Goal: Information Seeking & Learning: Learn about a topic

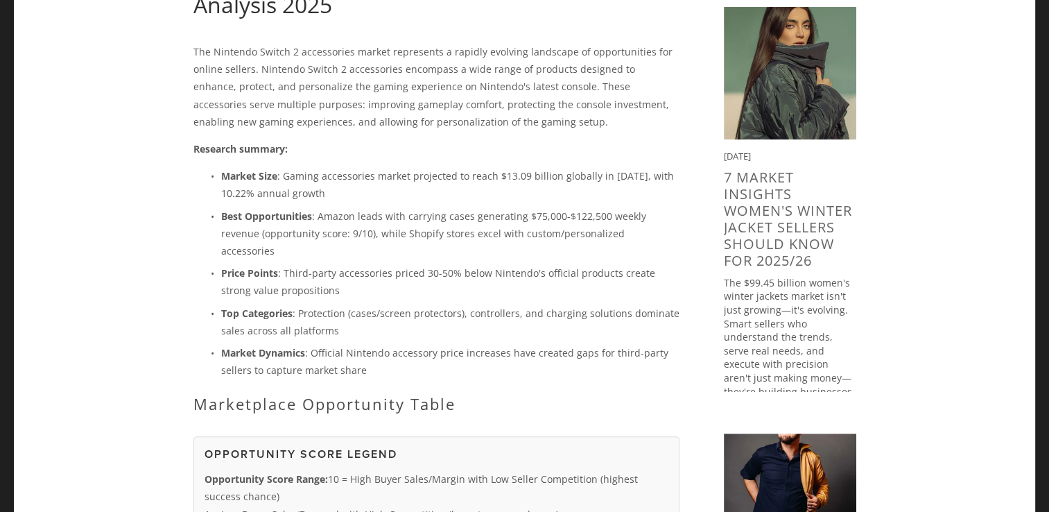
scroll to position [289, 0]
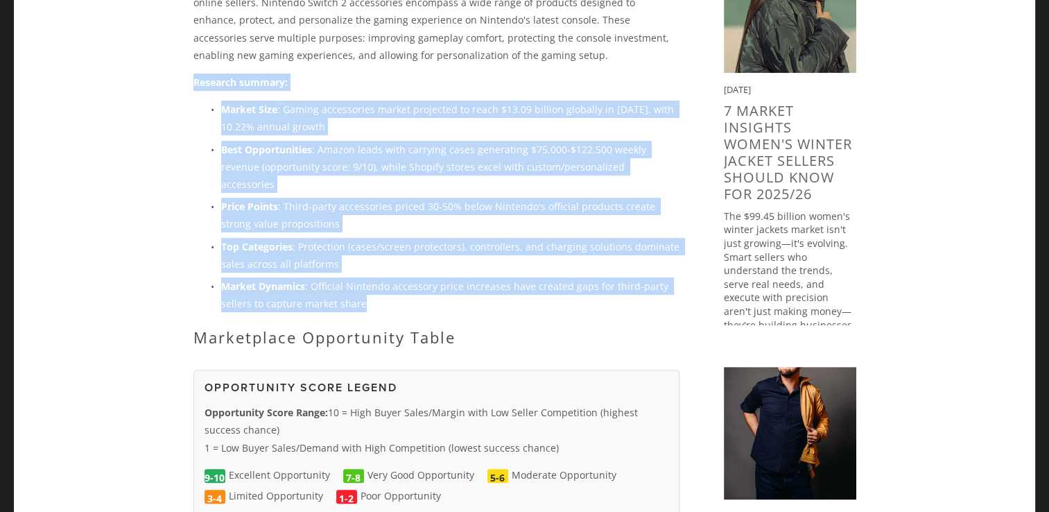
drag, startPoint x: 194, startPoint y: 78, endPoint x: 450, endPoint y: 280, distance: 326.4
click at [450, 280] on div "The Nintendo Switch 2 accessories market represents a rapidly evolving landscap…" at bounding box center [436, 161] width 486 height 370
drag, startPoint x: 450, startPoint y: 280, endPoint x: 336, endPoint y: 154, distance: 169.9
copy div "Research summary: Market Size : Gaming accessories market projected to reach $1…"
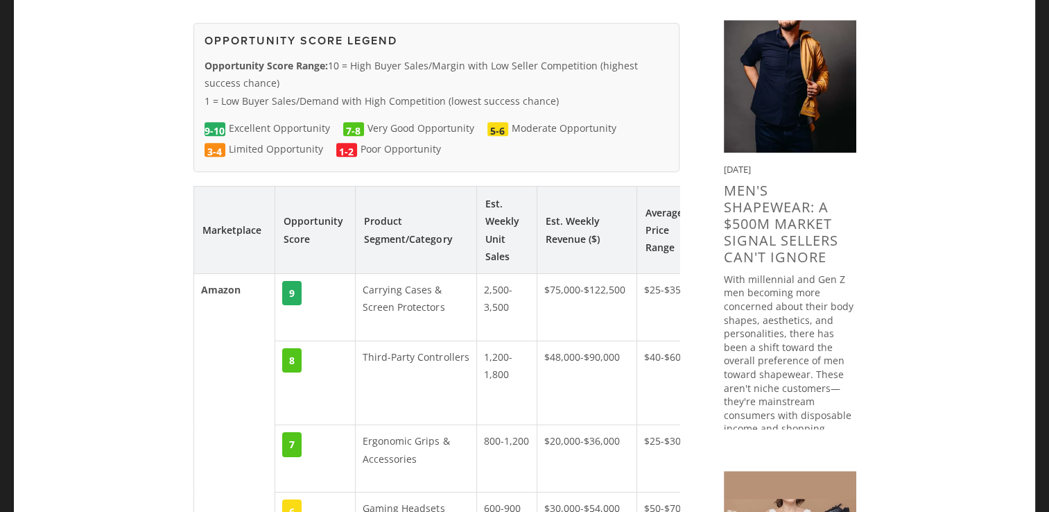
scroll to position [775, 0]
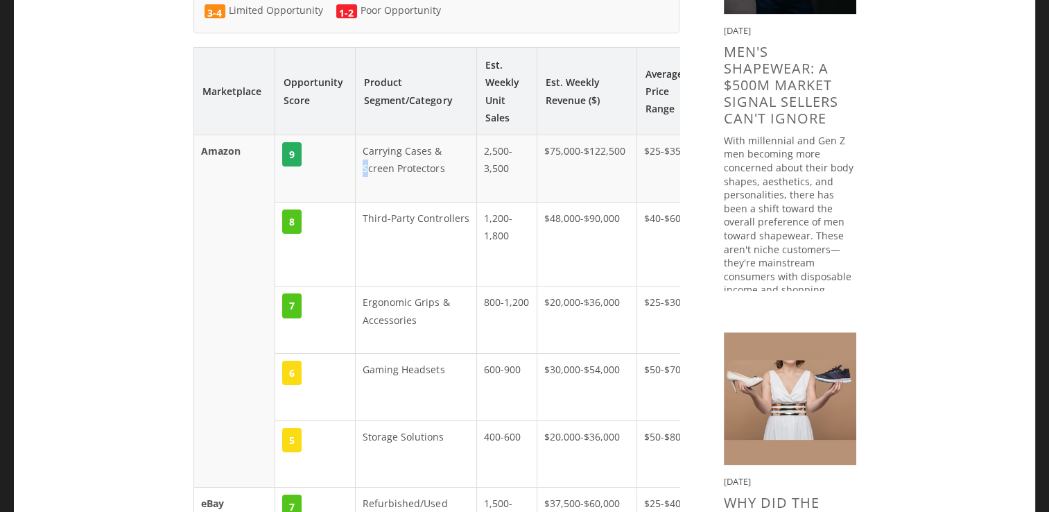
click at [367, 146] on td "Carrying Cases & Screen Protectors" at bounding box center [416, 168] width 121 height 67
click at [366, 141] on td "Carrying Cases & Screen Protectors" at bounding box center [416, 168] width 121 height 67
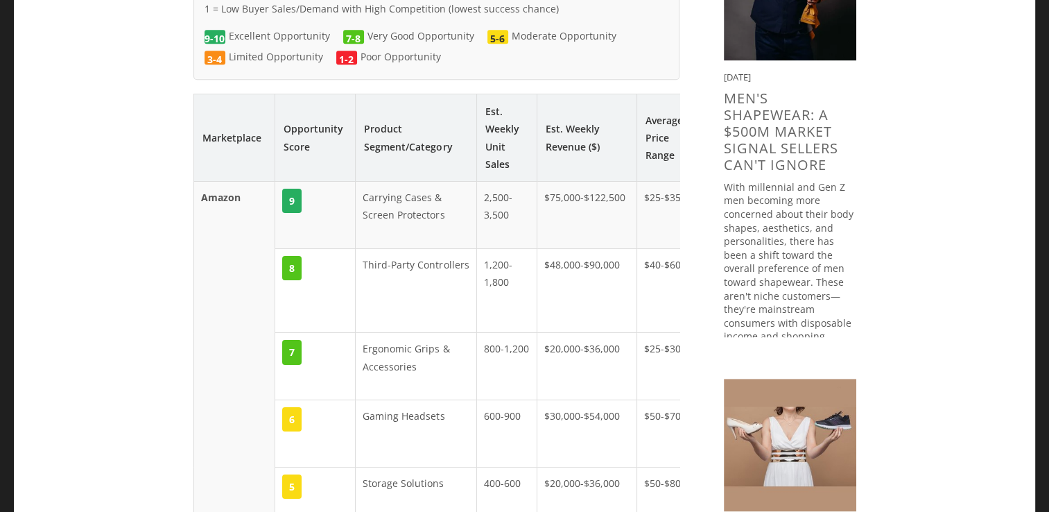
scroll to position [705, 0]
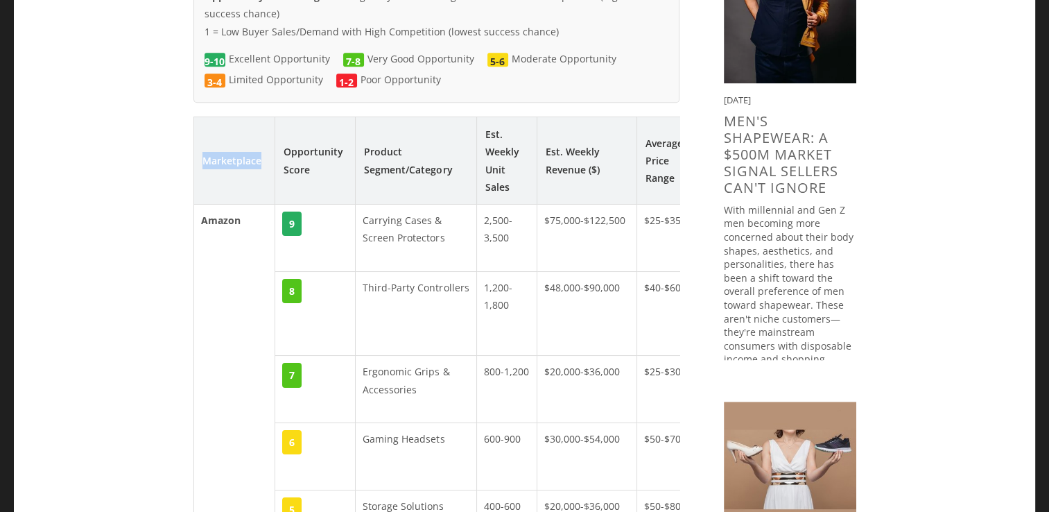
drag, startPoint x: 264, startPoint y: 145, endPoint x: 205, endPoint y: 146, distance: 59.0
click at [205, 146] on th "Marketplace" at bounding box center [234, 160] width 82 height 87
drag, startPoint x: 205, startPoint y: 146, endPoint x: 235, endPoint y: 148, distance: 30.6
copy th "Marketplace"
drag, startPoint x: 289, startPoint y: 132, endPoint x: 312, endPoint y: 148, distance: 28.9
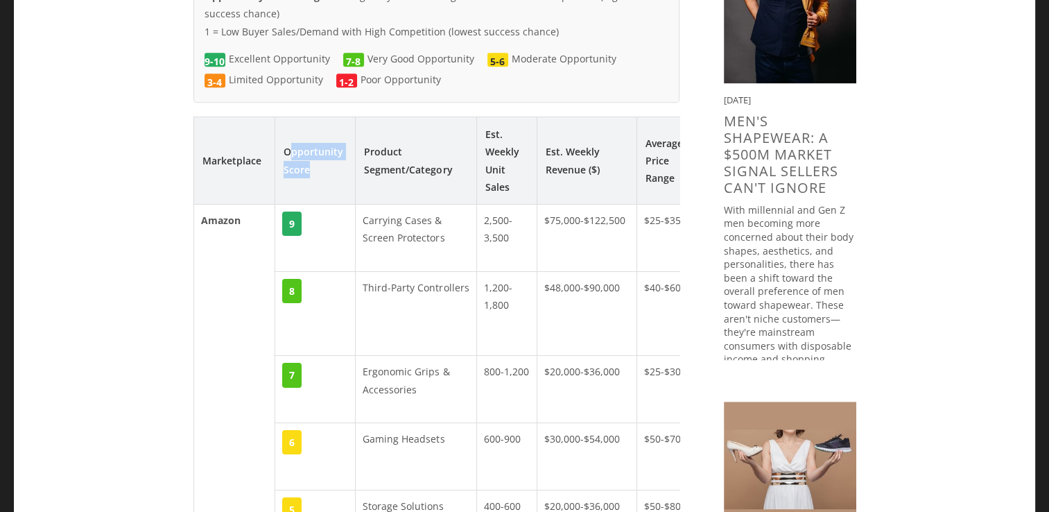
click at [312, 148] on th "Opportunity Score" at bounding box center [315, 160] width 80 height 87
drag, startPoint x: 312, startPoint y: 148, endPoint x: 296, endPoint y: 140, distance: 18.0
click at [296, 140] on th "Opportunity Score" at bounding box center [315, 160] width 80 height 87
click at [286, 133] on th "Opportunity Score" at bounding box center [315, 160] width 80 height 87
drag, startPoint x: 285, startPoint y: 130, endPoint x: 319, endPoint y: 154, distance: 41.4
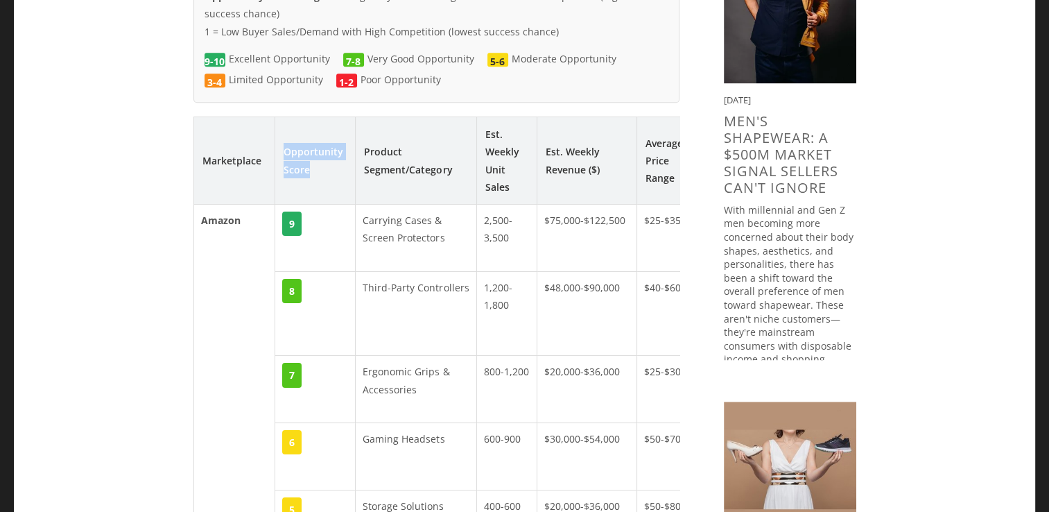
click at [319, 154] on th "Opportunity Score" at bounding box center [315, 160] width 80 height 87
drag, startPoint x: 319, startPoint y: 154, endPoint x: 301, endPoint y: 146, distance: 19.9
copy th "Opportunity Score"
drag, startPoint x: 361, startPoint y: 127, endPoint x: 469, endPoint y: 152, distance: 111.0
click at [469, 152] on th "Product Segment/Category" at bounding box center [416, 160] width 121 height 87
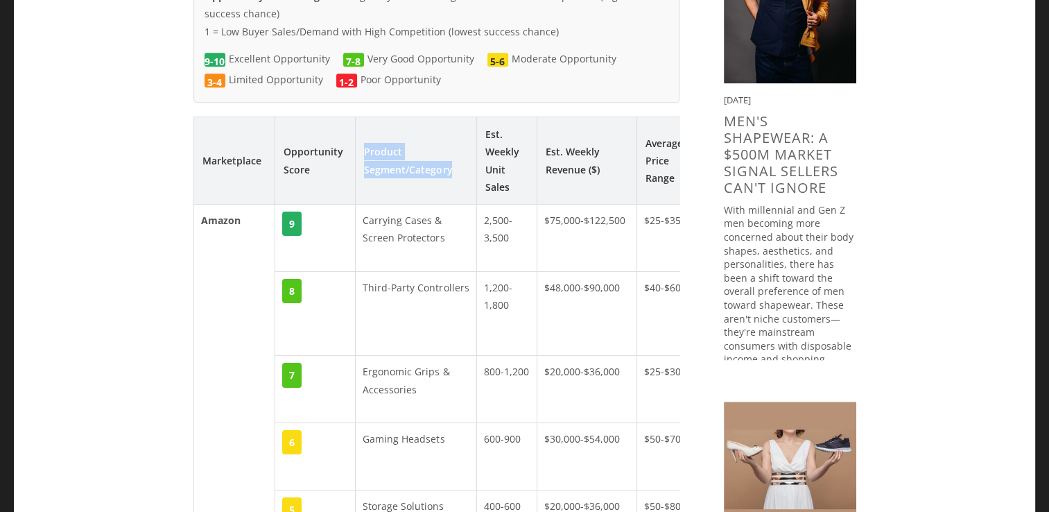
drag, startPoint x: 469, startPoint y: 152, endPoint x: 430, endPoint y: 147, distance: 39.1
copy th "Product Segment/Category"
drag, startPoint x: 487, startPoint y: 113, endPoint x: 515, endPoint y: 160, distance: 54.5
click at [515, 160] on th "Est. Weekly Unit Sales" at bounding box center [507, 160] width 60 height 87
drag, startPoint x: 515, startPoint y: 160, endPoint x: 487, endPoint y: 116, distance: 52.1
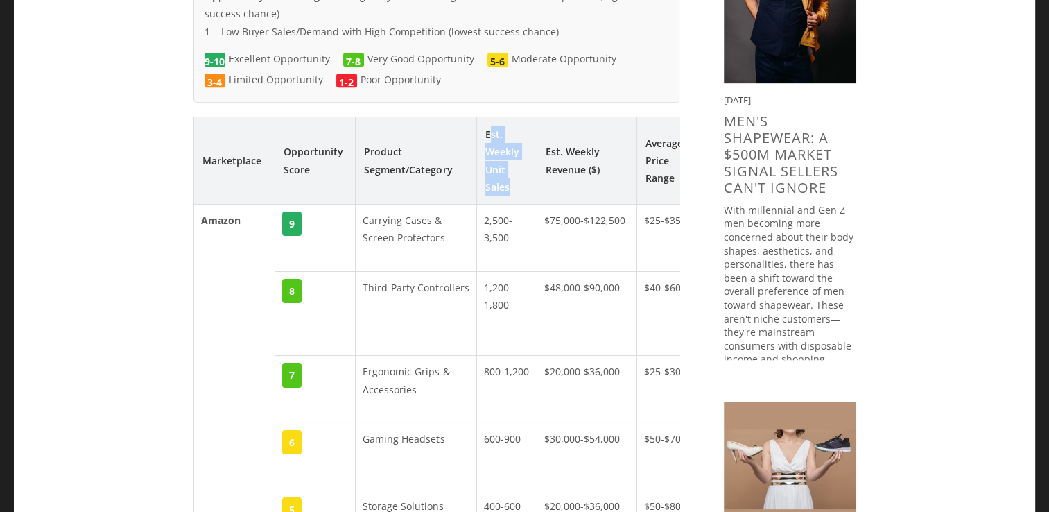
click at [487, 117] on th "Est. Weekly Unit Sales" at bounding box center [507, 160] width 60 height 87
drag, startPoint x: 487, startPoint y: 116, endPoint x: 497, endPoint y: 122, distance: 11.5
click at [497, 122] on th "Est. Weekly Unit Sales" at bounding box center [507, 160] width 60 height 87
drag, startPoint x: 481, startPoint y: 115, endPoint x: 512, endPoint y: 165, distance: 58.5
click at [512, 165] on th "Est. Weekly Unit Sales" at bounding box center [507, 160] width 60 height 87
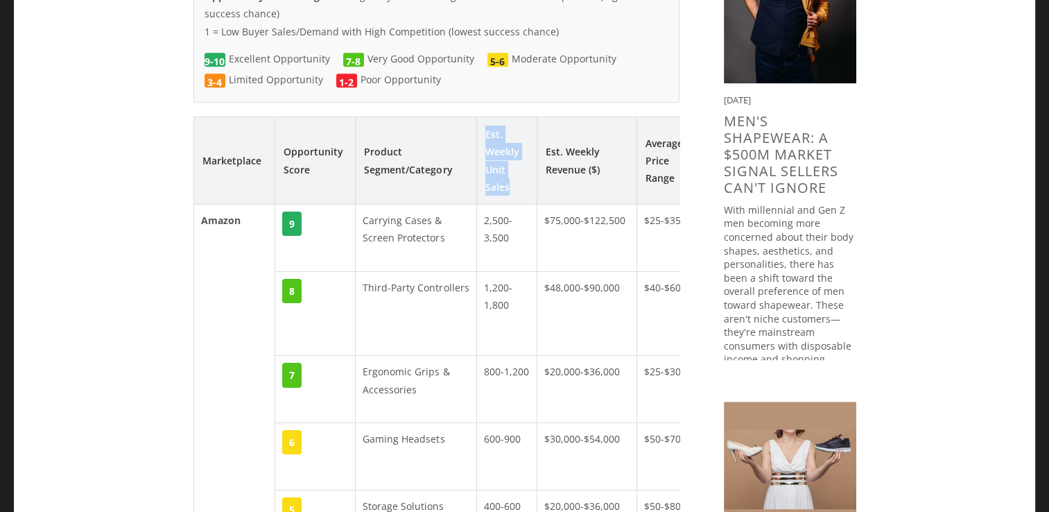
drag, startPoint x: 512, startPoint y: 165, endPoint x: 501, endPoint y: 157, distance: 12.9
copy th "Est. Weekly Unit Sales"
drag, startPoint x: 368, startPoint y: 198, endPoint x: 442, endPoint y: 223, distance: 78.3
click at [442, 223] on td "Carrying Cases & Screen Protectors" at bounding box center [416, 237] width 121 height 67
click at [447, 221] on td "Carrying Cases & Screen Protectors" at bounding box center [416, 237] width 121 height 67
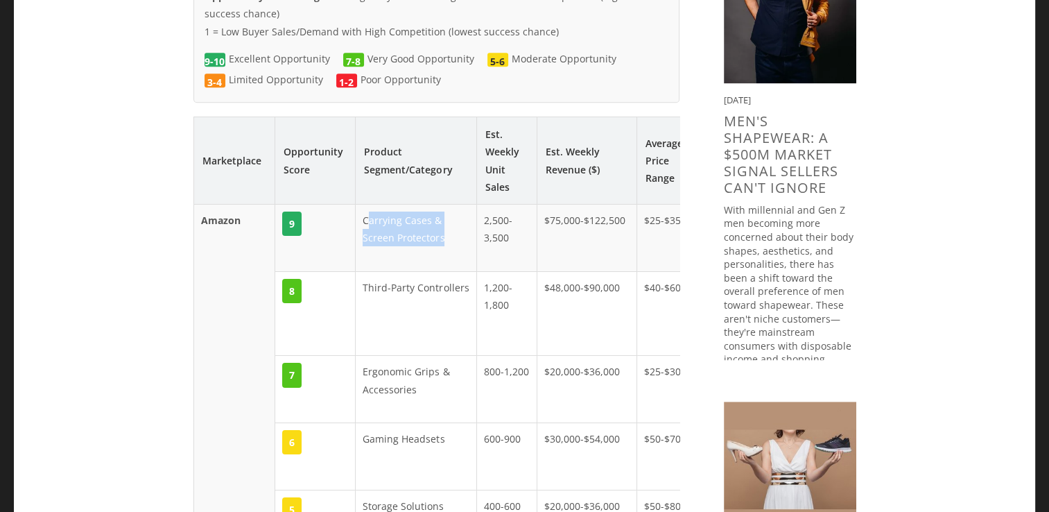
click at [369, 204] on td "Carrying Cases & Screen Protectors" at bounding box center [416, 237] width 121 height 67
drag, startPoint x: 361, startPoint y: 203, endPoint x: 447, endPoint y: 227, distance: 89.4
click at [447, 227] on td "Carrying Cases & Screen Protectors" at bounding box center [416, 237] width 121 height 67
drag, startPoint x: 447, startPoint y: 227, endPoint x: 419, endPoint y: 213, distance: 31.9
copy td "Carrying Cases & Screen Protectors"
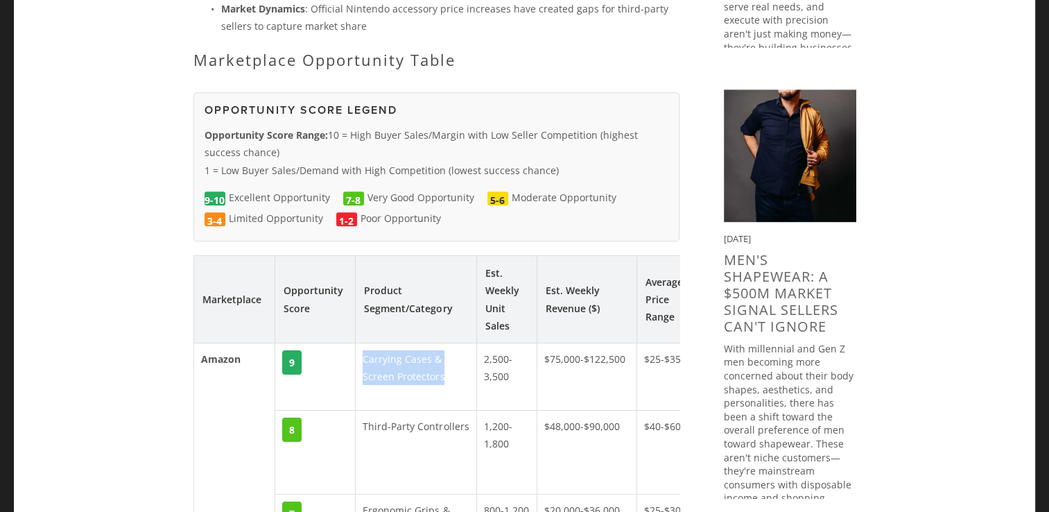
scroll to position [636, 0]
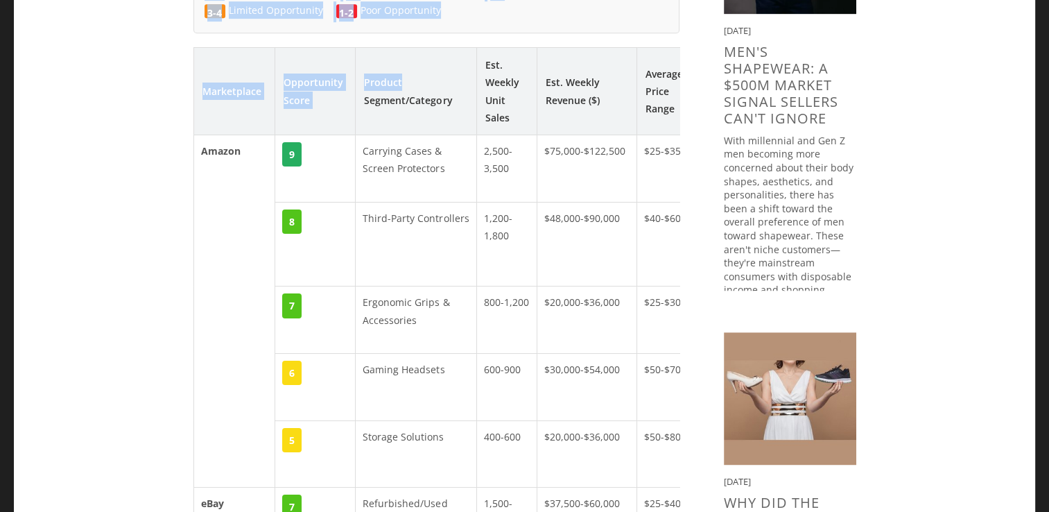
drag, startPoint x: 206, startPoint y: 42, endPoint x: 456, endPoint y: 68, distance: 251.8
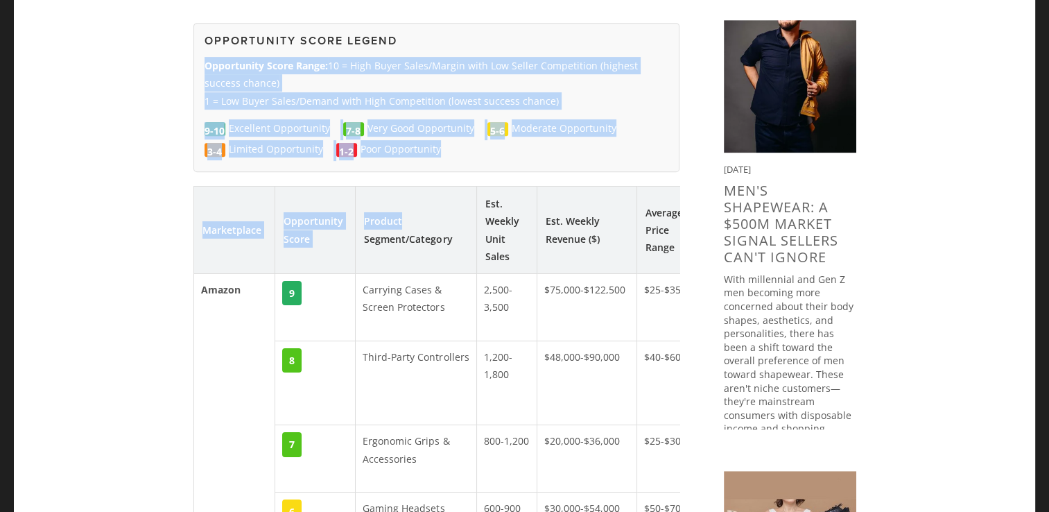
copy div "Opportunity Score Range: 10 = High Buyer Sales/Margin with Low Seller Competiti…"
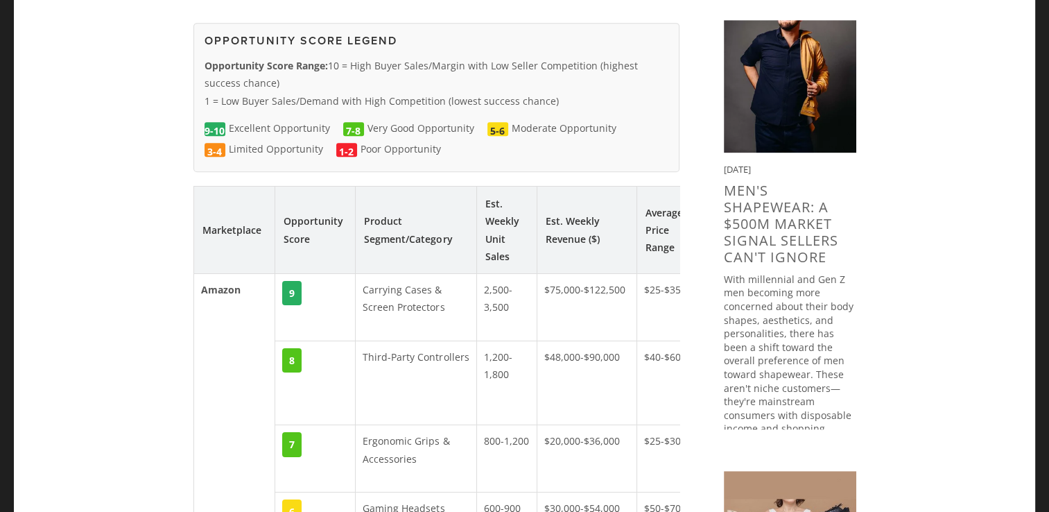
drag, startPoint x: 205, startPoint y: 47, endPoint x: 325, endPoint y: 49, distance: 120.7
click at [325, 59] on strong "Opportunity Score Range:" at bounding box center [266, 65] width 123 height 13
drag, startPoint x: 325, startPoint y: 49, endPoint x: 318, endPoint y: 51, distance: 7.2
copy strong "Opportunity Score Range"
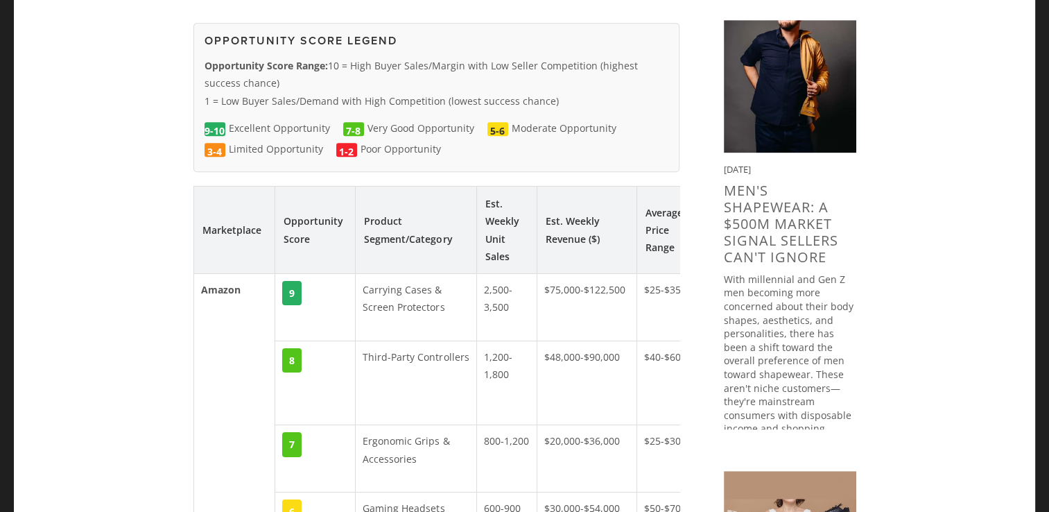
click at [330, 57] on p "Opportunity Score Range: 10 = High Buyer Sales/Margin with Low Seller Competiti…" at bounding box center [437, 83] width 464 height 53
click at [406, 57] on p "Opportunity Score Range: 10 = High Buyer Sales/Margin with Low Seller Competiti…" at bounding box center [437, 83] width 464 height 53
drag, startPoint x: 335, startPoint y: 47, endPoint x: 329, endPoint y: 62, distance: 16.2
click at [329, 62] on p "Opportunity Score Range: 10 = High Buyer Sales/Margin with Low Seller Competiti…" at bounding box center [437, 83] width 464 height 53
drag, startPoint x: 329, startPoint y: 62, endPoint x: 479, endPoint y: 49, distance: 149.8
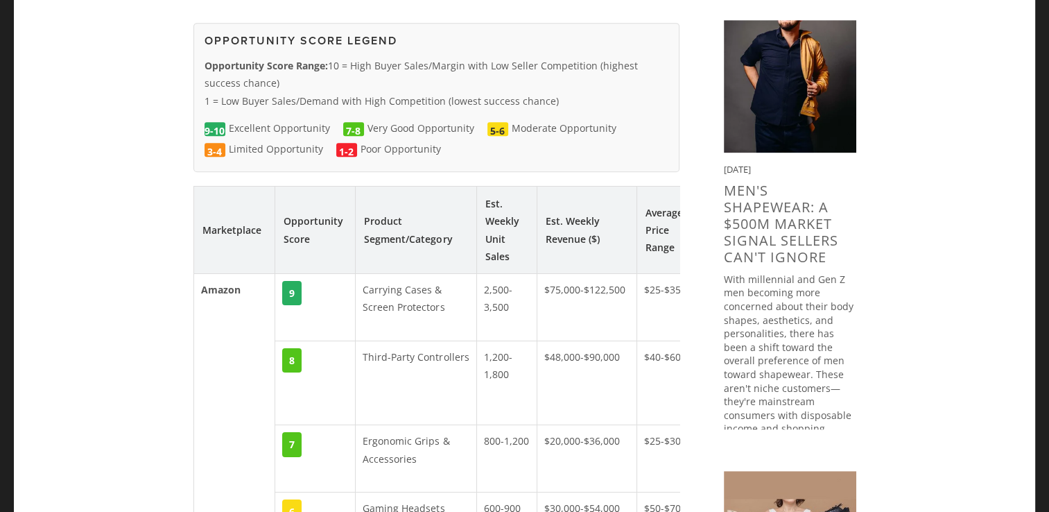
copy p "10 = High Buyer Sales/Margin with Low Seller Competition (highest success chanc…"
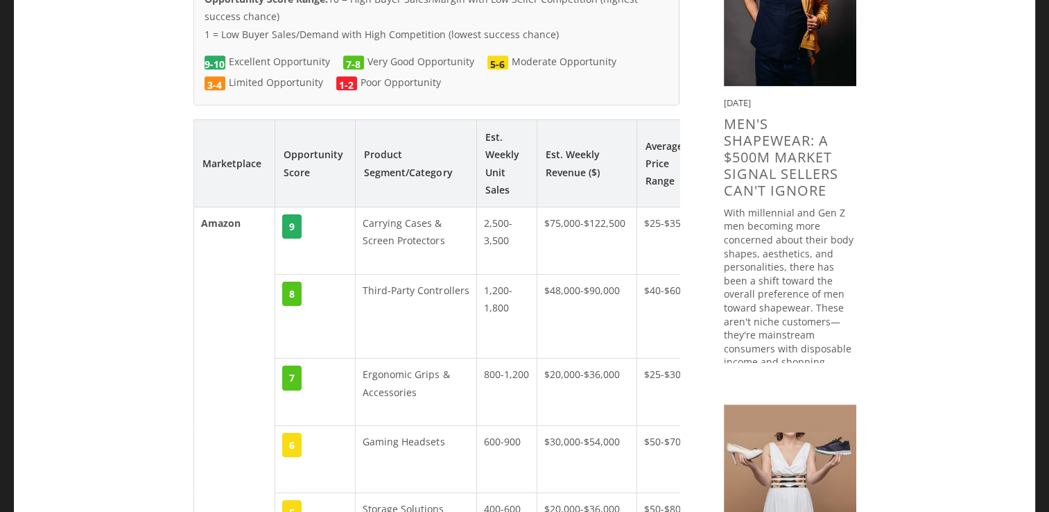
drag, startPoint x: 205, startPoint y: 82, endPoint x: 551, endPoint y: 78, distance: 346.1
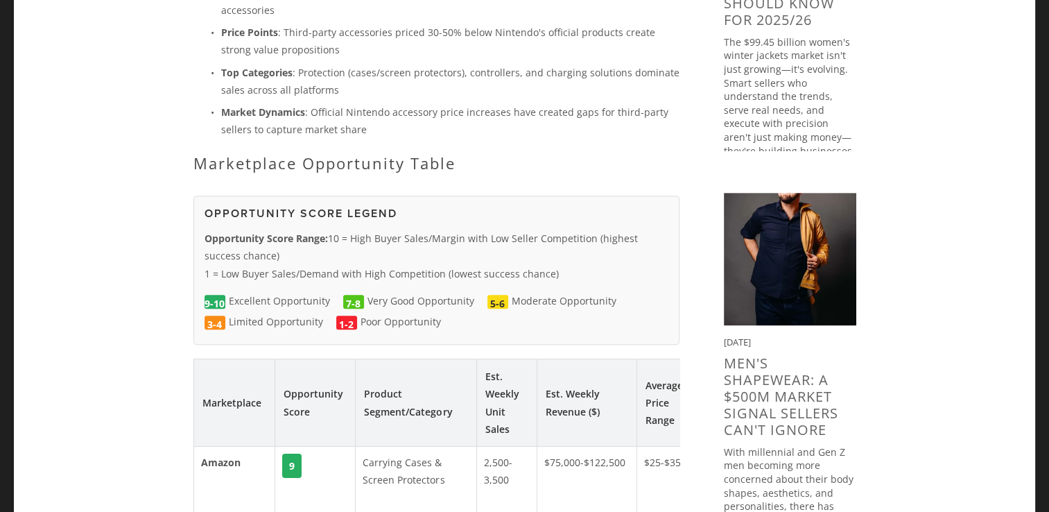
scroll to position [447, 0]
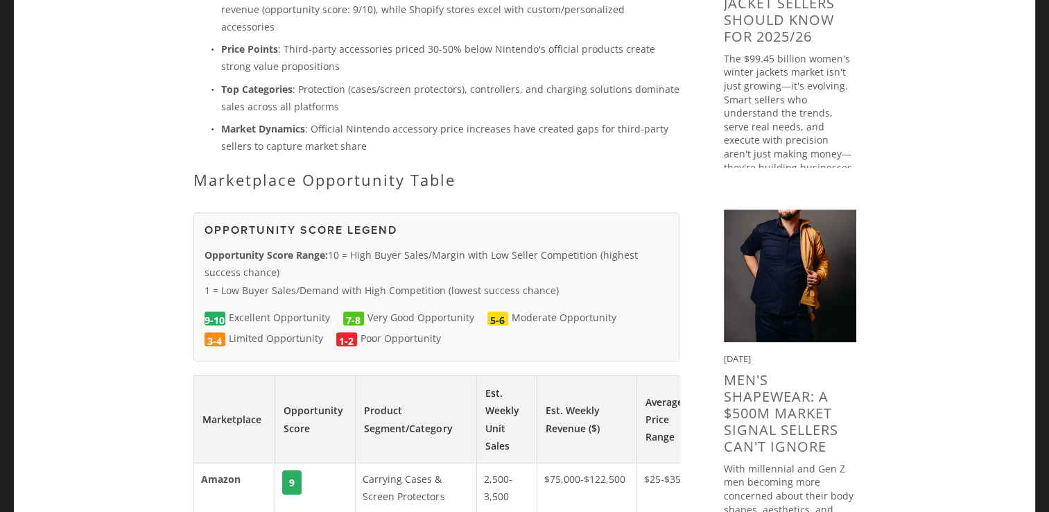
click at [390, 92] on p "Top Categories : Protection (cases/screen protectors), controllers, and chargin…" at bounding box center [450, 97] width 458 height 35
drag, startPoint x: 203, startPoint y: 269, endPoint x: 556, endPoint y: 269, distance: 353.0
click at [556, 269] on p "Opportunity Score Range: 10 = High Buyer Sales/Margin with Low Seller Competiti…" at bounding box center [437, 272] width 464 height 53
copy p "1 = Low Buyer Sales/Demand with High Competition (lowest success chance)"
click at [258, 309] on span "9-10 Excellent Opportunity" at bounding box center [268, 317] width 126 height 17
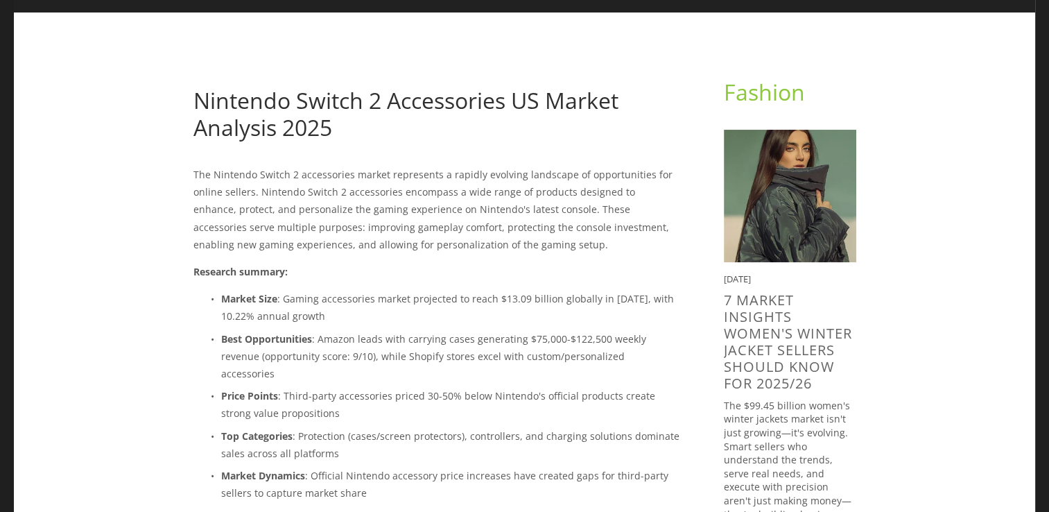
scroll to position [516, 0]
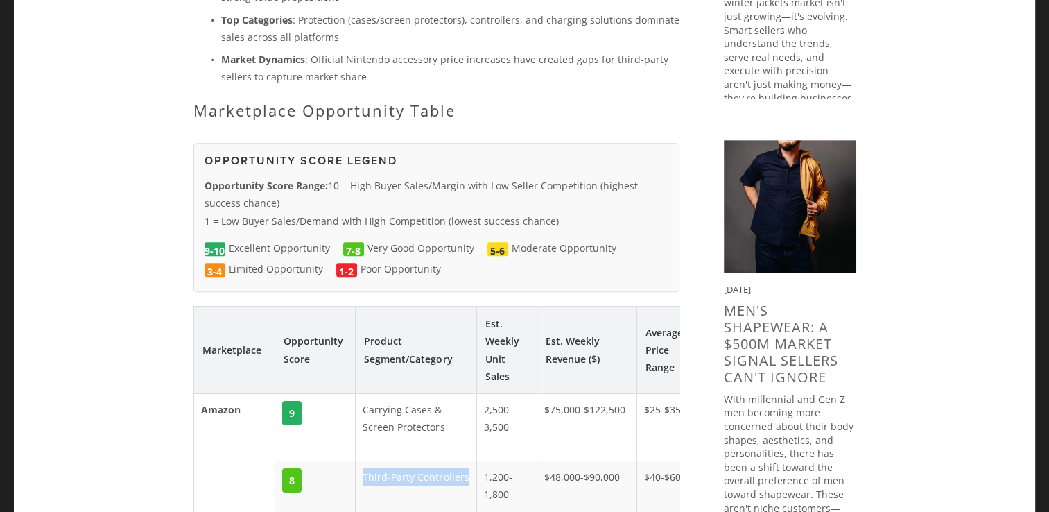
drag, startPoint x: 470, startPoint y: 456, endPoint x: 358, endPoint y: 456, distance: 111.7
click at [358, 461] on td "Third-Party Controllers" at bounding box center [416, 503] width 121 height 85
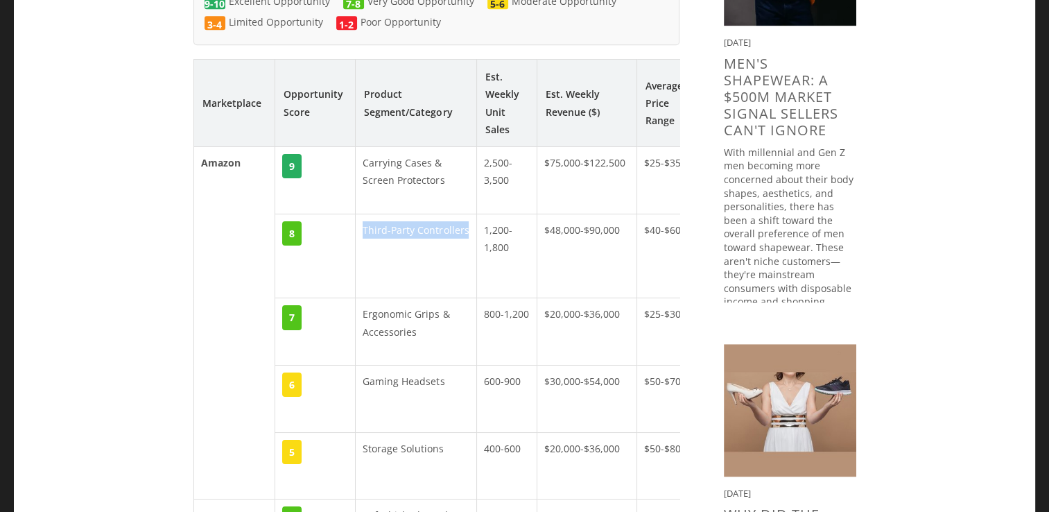
scroll to position [793, 0]
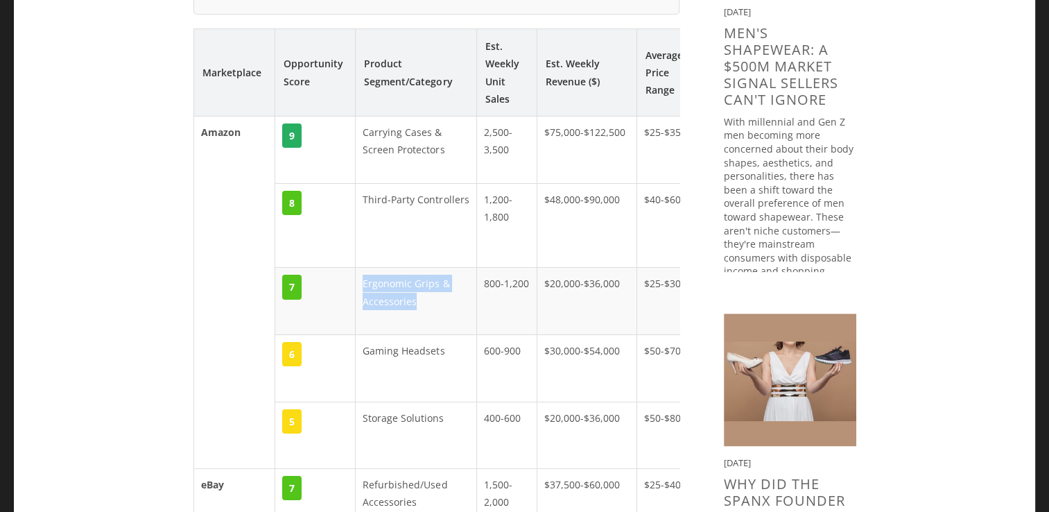
drag, startPoint x: 422, startPoint y: 284, endPoint x: 360, endPoint y: 268, distance: 63.8
click at [360, 268] on td "Ergonomic Grips & Accessories" at bounding box center [416, 301] width 121 height 67
drag, startPoint x: 360, startPoint y: 268, endPoint x: 380, endPoint y: 270, distance: 20.2
drag, startPoint x: 447, startPoint y: 334, endPoint x: 363, endPoint y: 329, distance: 84.1
click at [363, 334] on td "Gaming Headsets" at bounding box center [416, 367] width 121 height 67
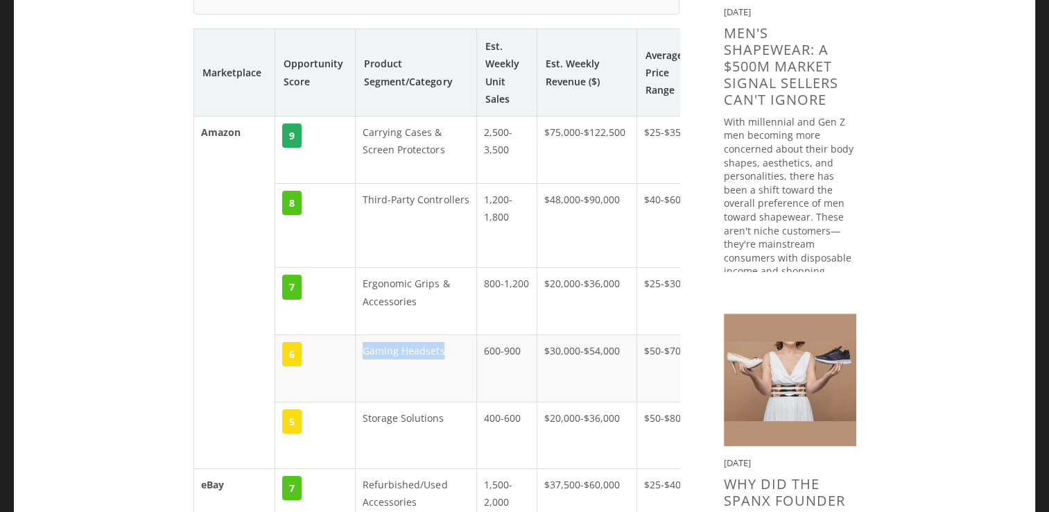
drag, startPoint x: 363, startPoint y: 329, endPoint x: 378, endPoint y: 332, distance: 14.8
drag, startPoint x: 438, startPoint y: 397, endPoint x: 363, endPoint y: 401, distance: 75.0
click at [363, 402] on td "Storage Solutions" at bounding box center [416, 435] width 121 height 67
click at [362, 402] on td "Storage Solutions" at bounding box center [416, 435] width 121 height 67
drag, startPoint x: 508, startPoint y: 139, endPoint x: 484, endPoint y: 115, distance: 33.8
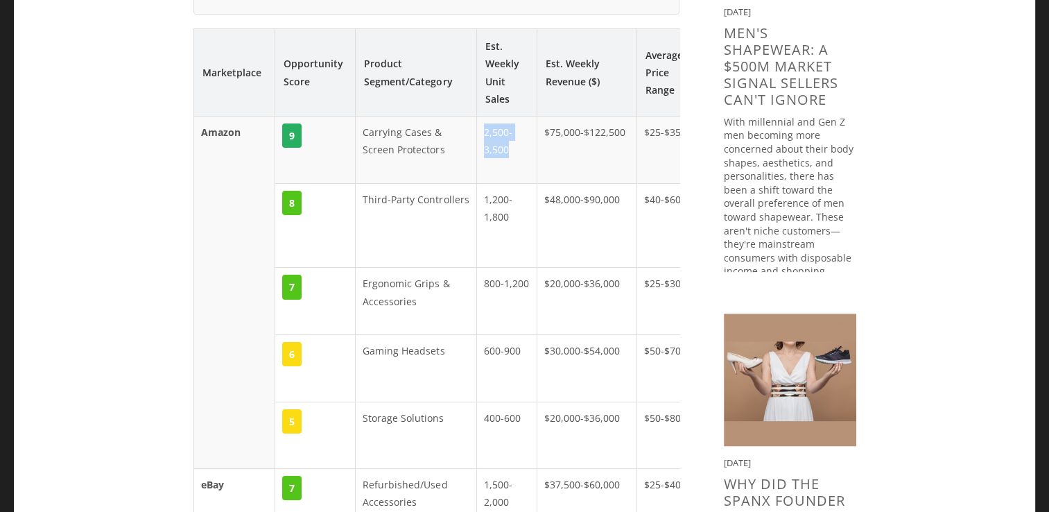
click at [484, 116] on td "2,500-3,500" at bounding box center [507, 149] width 60 height 67
drag, startPoint x: 484, startPoint y: 115, endPoint x: 494, endPoint y: 119, distance: 10.3
drag, startPoint x: 516, startPoint y: 205, endPoint x: 481, endPoint y: 182, distance: 42.1
click at [481, 183] on td "1,200-1,800" at bounding box center [507, 225] width 60 height 85
drag, startPoint x: 481, startPoint y: 182, endPoint x: 491, endPoint y: 187, distance: 11.5
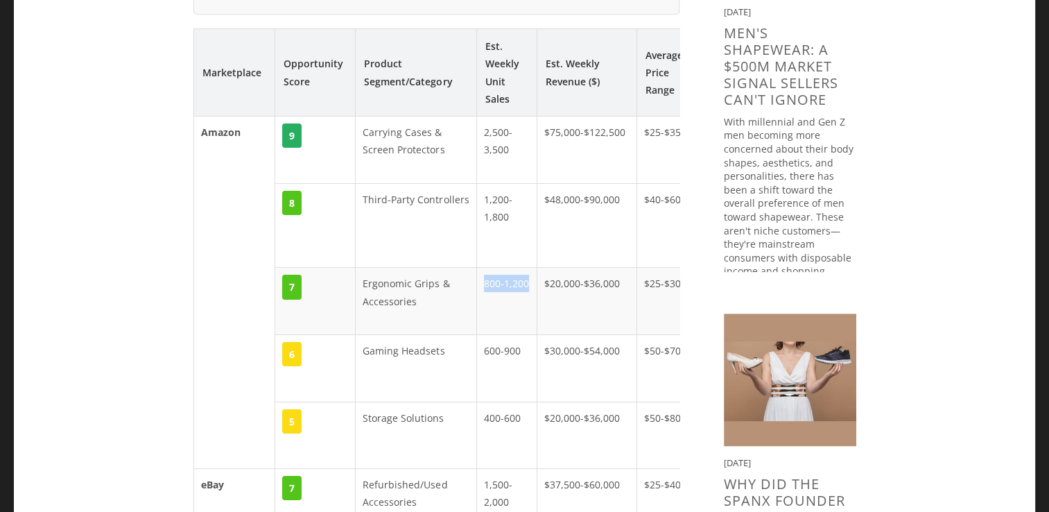
drag, startPoint x: 483, startPoint y: 268, endPoint x: 524, endPoint y: 266, distance: 41.6
click at [524, 268] on td "800-1,200" at bounding box center [507, 301] width 60 height 67
drag, startPoint x: 524, startPoint y: 266, endPoint x: 516, endPoint y: 262, distance: 9.3
drag, startPoint x: 478, startPoint y: 332, endPoint x: 521, endPoint y: 334, distance: 43.0
click at [521, 334] on td "600-900" at bounding box center [507, 367] width 60 height 67
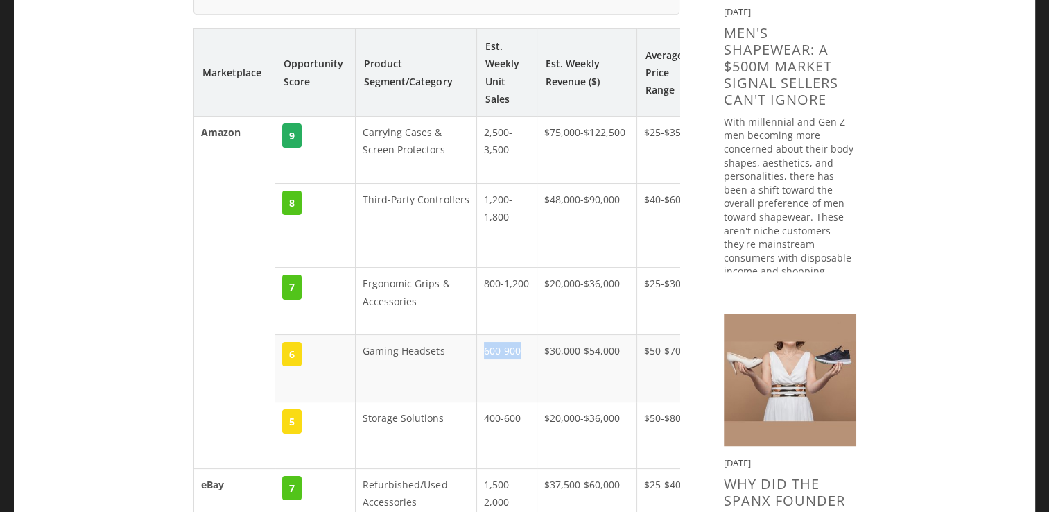
drag, startPoint x: 521, startPoint y: 334, endPoint x: 507, endPoint y: 332, distance: 14.0
drag, startPoint x: 486, startPoint y: 398, endPoint x: 525, endPoint y: 406, distance: 39.7
click at [525, 406] on td "400-600" at bounding box center [507, 435] width 60 height 67
drag, startPoint x: 525, startPoint y: 406, endPoint x: 510, endPoint y: 404, distance: 14.7
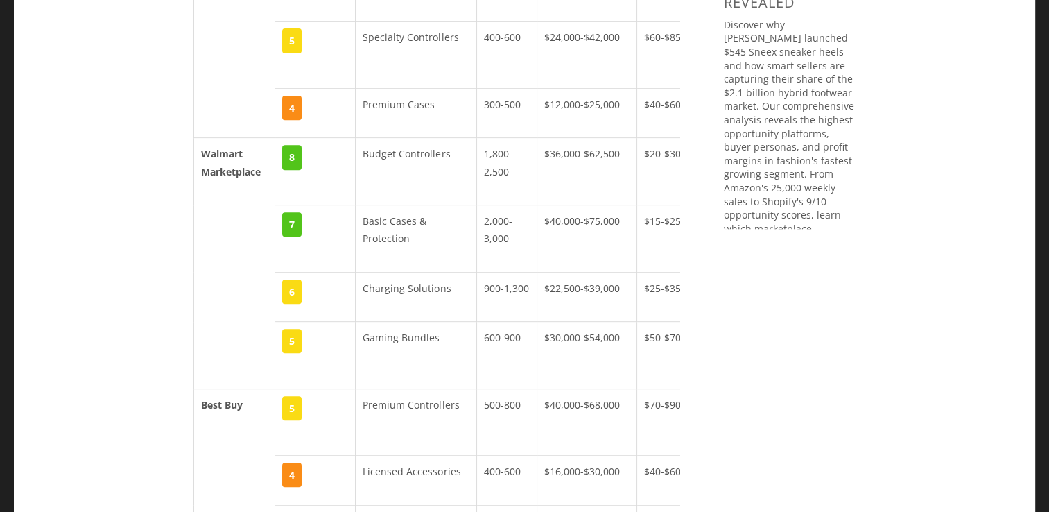
scroll to position [1383, 0]
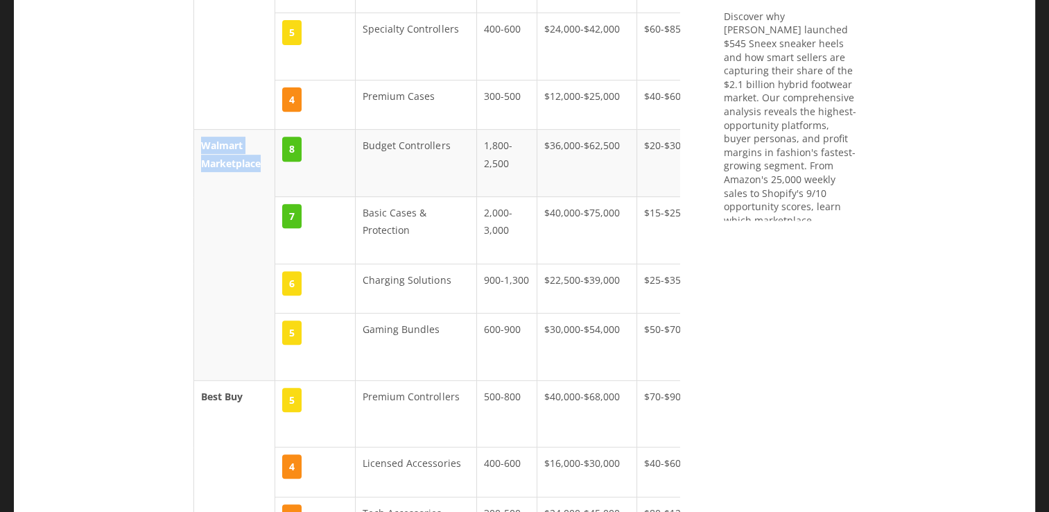
drag, startPoint x: 269, startPoint y: 148, endPoint x: 201, endPoint y: 128, distance: 71.1
click at [201, 130] on td "Walmart Marketplace" at bounding box center [234, 255] width 82 height 250
drag, startPoint x: 201, startPoint y: 128, endPoint x: 220, endPoint y: 132, distance: 19.3
drag, startPoint x: 363, startPoint y: 126, endPoint x: 455, endPoint y: 131, distance: 92.4
click at [455, 131] on td "Budget Controllers" at bounding box center [416, 163] width 121 height 67
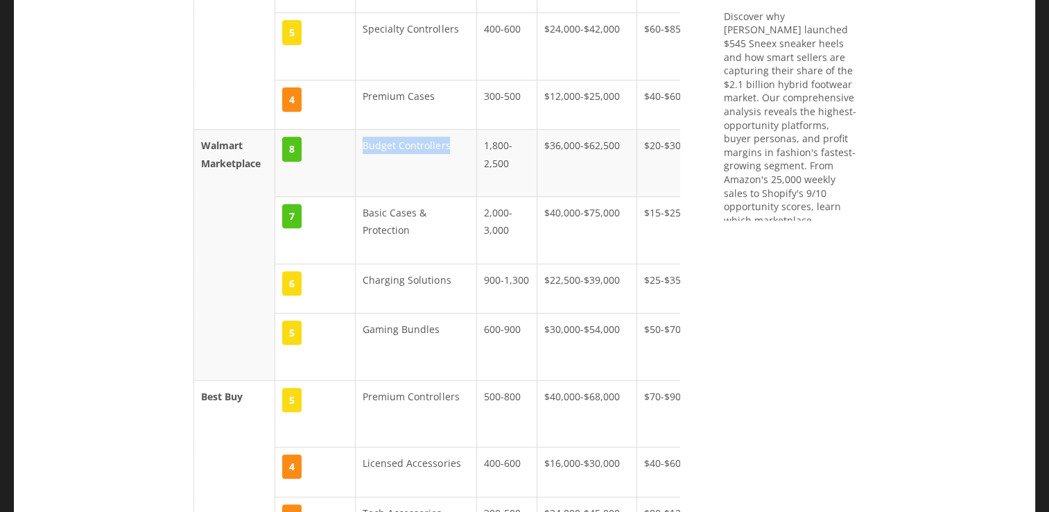
drag, startPoint x: 455, startPoint y: 131, endPoint x: 438, endPoint y: 126, distance: 18.0
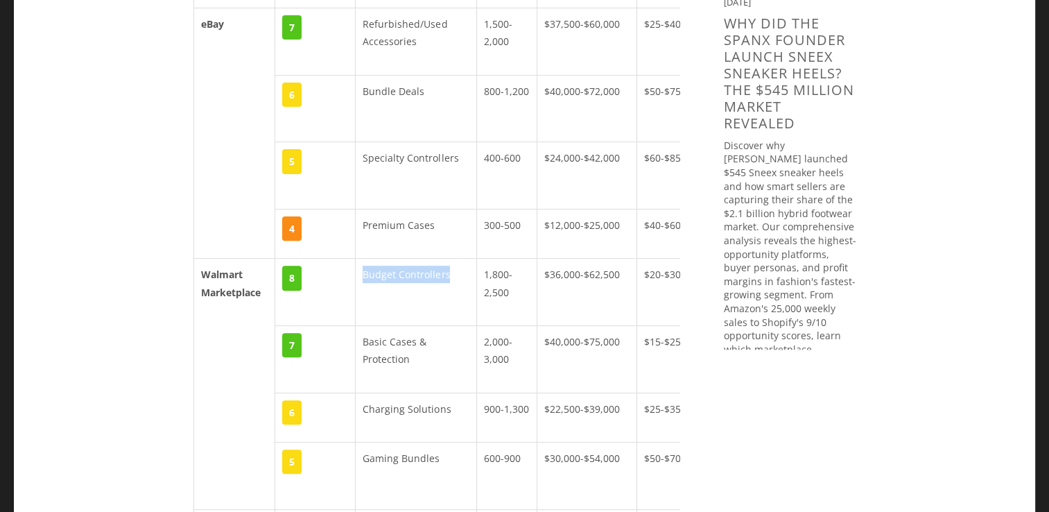
scroll to position [1244, 0]
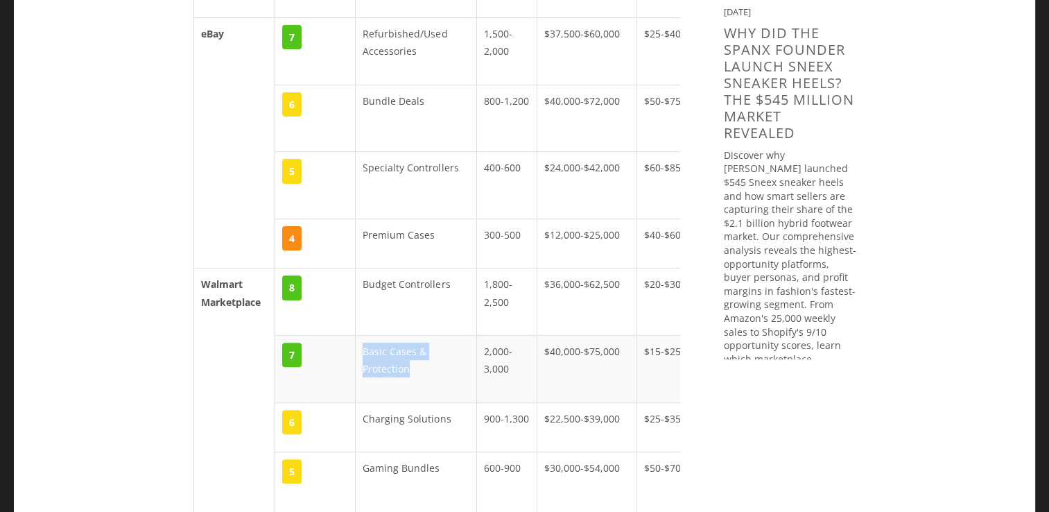
drag, startPoint x: 416, startPoint y: 351, endPoint x: 361, endPoint y: 326, distance: 60.2
click at [361, 336] on td "Basic Cases & Protection" at bounding box center [416, 369] width 121 height 67
drag, startPoint x: 361, startPoint y: 326, endPoint x: 384, endPoint y: 333, distance: 23.3
drag, startPoint x: 412, startPoint y: 399, endPoint x: 457, endPoint y: 402, distance: 45.2
click at [457, 402] on td "Charging Solutions" at bounding box center [416, 426] width 121 height 49
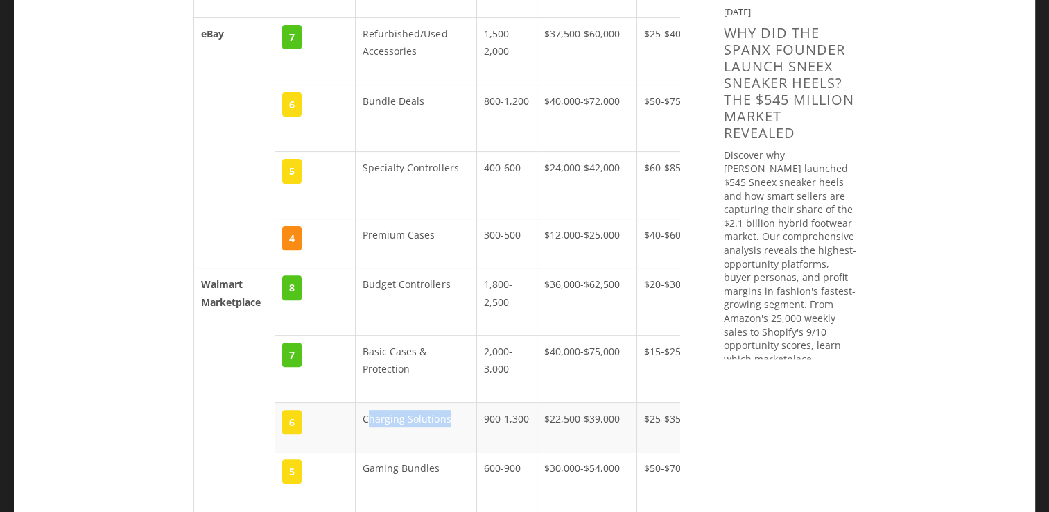
drag, startPoint x: 457, startPoint y: 402, endPoint x: 367, endPoint y: 395, distance: 90.4
click at [368, 402] on td "Charging Solutions" at bounding box center [416, 426] width 121 height 49
drag, startPoint x: 363, startPoint y: 395, endPoint x: 461, endPoint y: 403, distance: 97.4
click at [461, 403] on td "Charging Solutions" at bounding box center [416, 426] width 121 height 49
drag, startPoint x: 461, startPoint y: 403, endPoint x: 427, endPoint y: 395, distance: 34.8
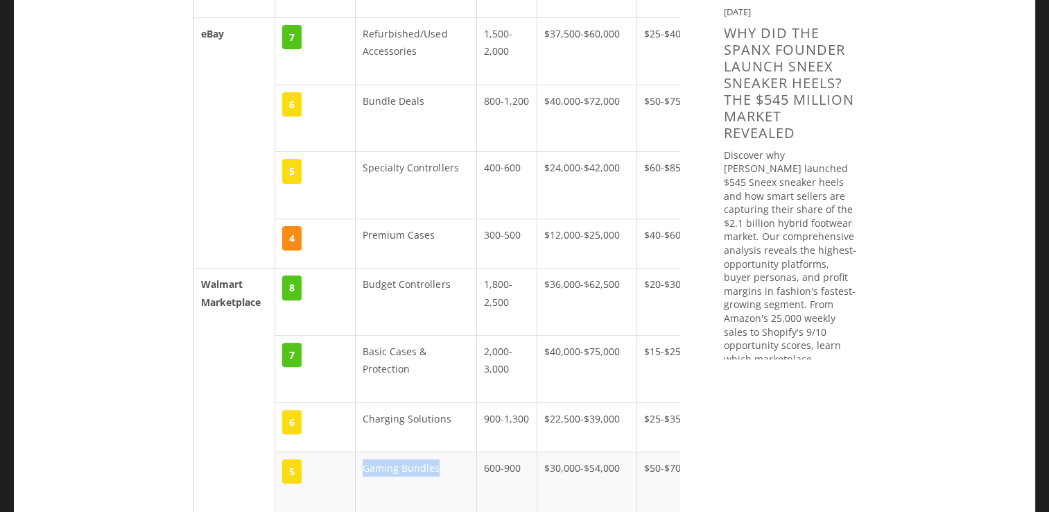
drag, startPoint x: 361, startPoint y: 447, endPoint x: 448, endPoint y: 449, distance: 87.4
click at [448, 452] on td "Gaming Bundles" at bounding box center [416, 485] width 121 height 67
drag, startPoint x: 448, startPoint y: 449, endPoint x: 427, endPoint y: 450, distance: 20.8
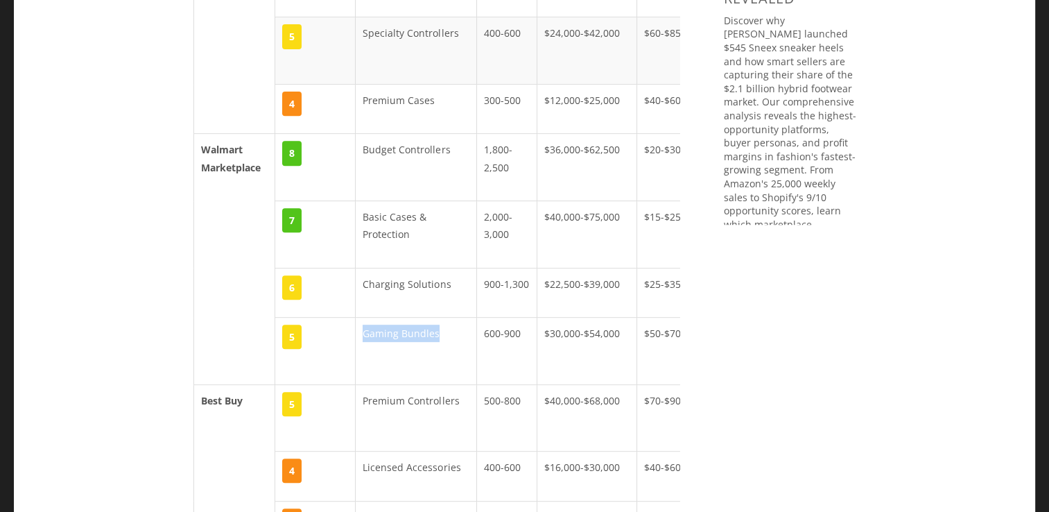
scroll to position [1376, 0]
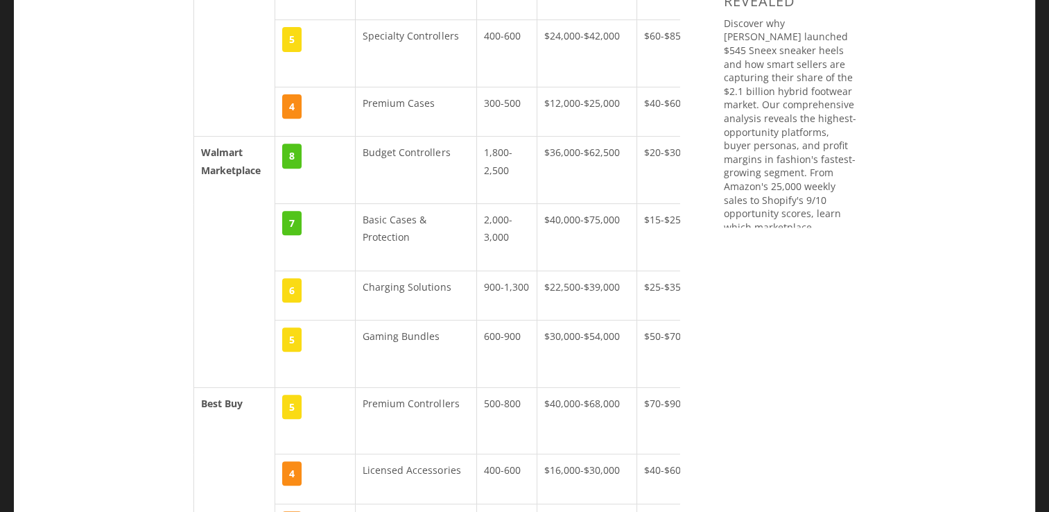
drag, startPoint x: 479, startPoint y: 135, endPoint x: 508, endPoint y: 150, distance: 32.3
click at [508, 150] on td "1,800-2,500" at bounding box center [507, 170] width 60 height 67
drag, startPoint x: 480, startPoint y: 198, endPoint x: 512, endPoint y: 218, distance: 37.7
click at [512, 218] on td "2,000-3,000" at bounding box center [507, 237] width 60 height 67
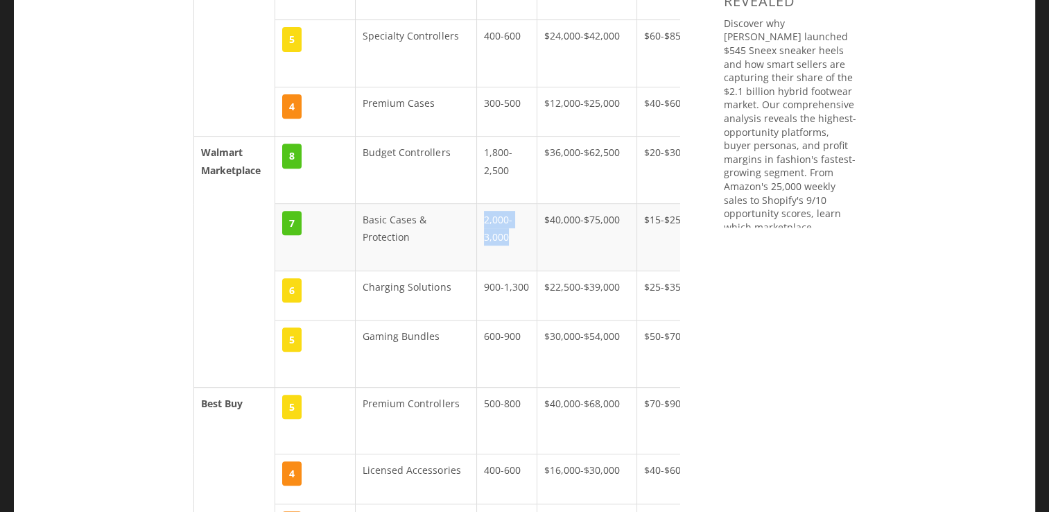
drag, startPoint x: 512, startPoint y: 218, endPoint x: 492, endPoint y: 215, distance: 20.3
drag, startPoint x: 482, startPoint y: 268, endPoint x: 535, endPoint y: 268, distance: 52.7
click at [535, 270] on td "900-1,300" at bounding box center [507, 294] width 60 height 49
drag, startPoint x: 535, startPoint y: 268, endPoint x: 520, endPoint y: 267, distance: 14.6
drag, startPoint x: 484, startPoint y: 314, endPoint x: 518, endPoint y: 318, distance: 34.2
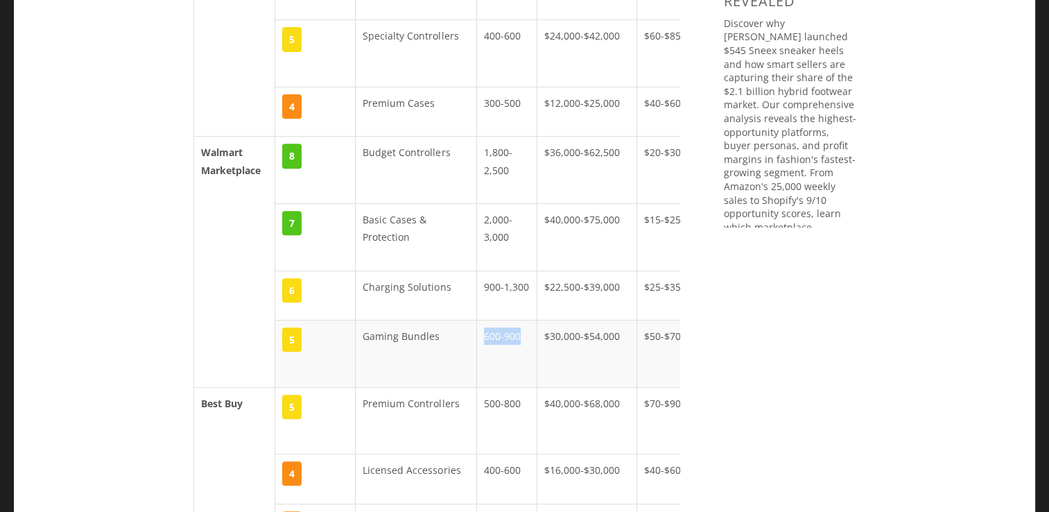
click at [518, 320] on td "600-900" at bounding box center [507, 353] width 60 height 67
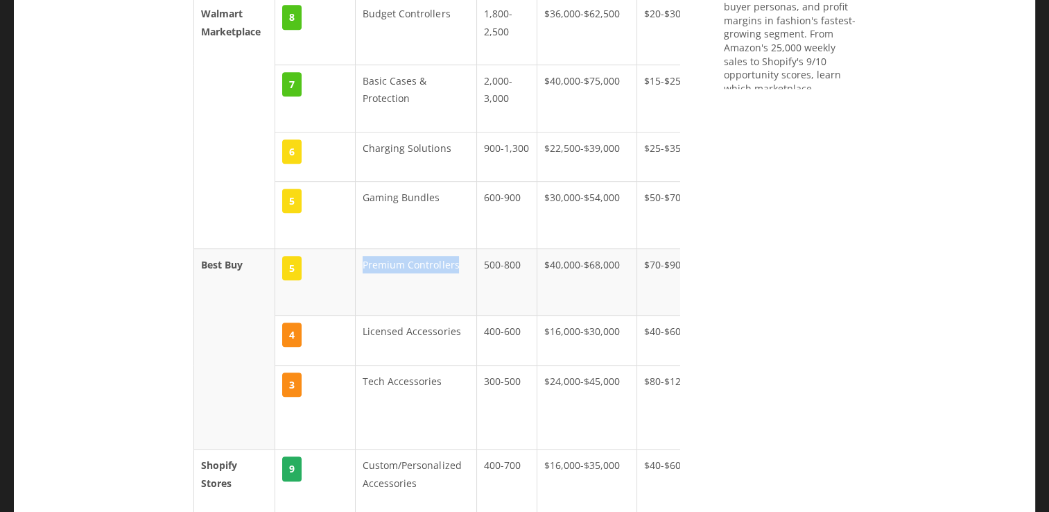
drag, startPoint x: 363, startPoint y: 226, endPoint x: 466, endPoint y: 230, distance: 103.4
click at [466, 248] on td "Premium Controllers" at bounding box center [416, 281] width 121 height 67
drag, startPoint x: 466, startPoint y: 230, endPoint x: 441, endPoint y: 222, distance: 26.1
drag, startPoint x: 462, startPoint y: 293, endPoint x: 350, endPoint y: 293, distance: 112.4
click at [350, 316] on tr "4 Licensed Accessories 400-600 $16,000-$30,000 $40-$60 Official licensing, qual…" at bounding box center [504, 340] width 623 height 49
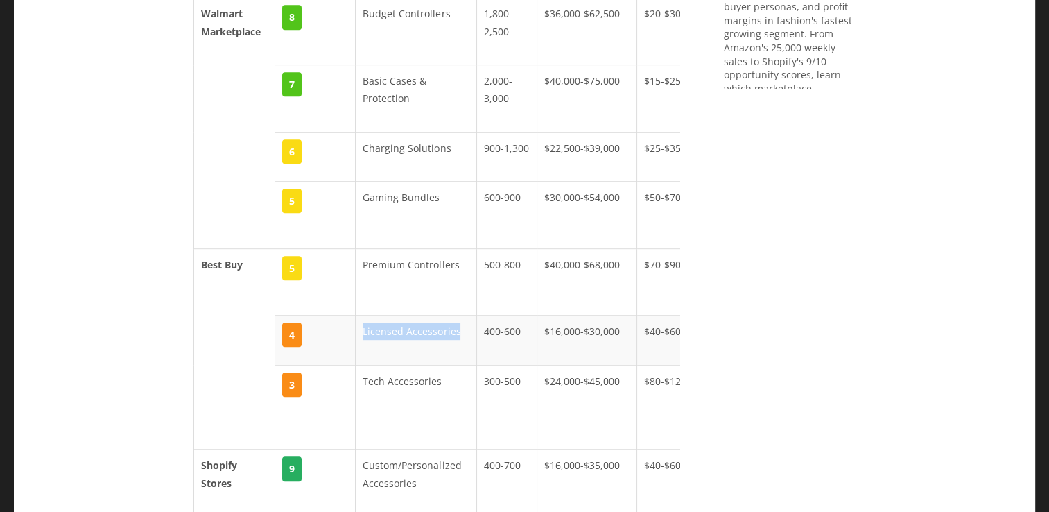
drag, startPoint x: 350, startPoint y: 293, endPoint x: 404, endPoint y: 297, distance: 54.9
drag, startPoint x: 372, startPoint y: 342, endPoint x: 445, endPoint y: 346, distance: 73.6
click at [445, 365] on td "Tech Accessories" at bounding box center [416, 407] width 121 height 85
drag, startPoint x: 445, startPoint y: 346, endPoint x: 415, endPoint y: 338, distance: 31.0
drag, startPoint x: 481, startPoint y: 228, endPoint x: 532, endPoint y: 230, distance: 51.3
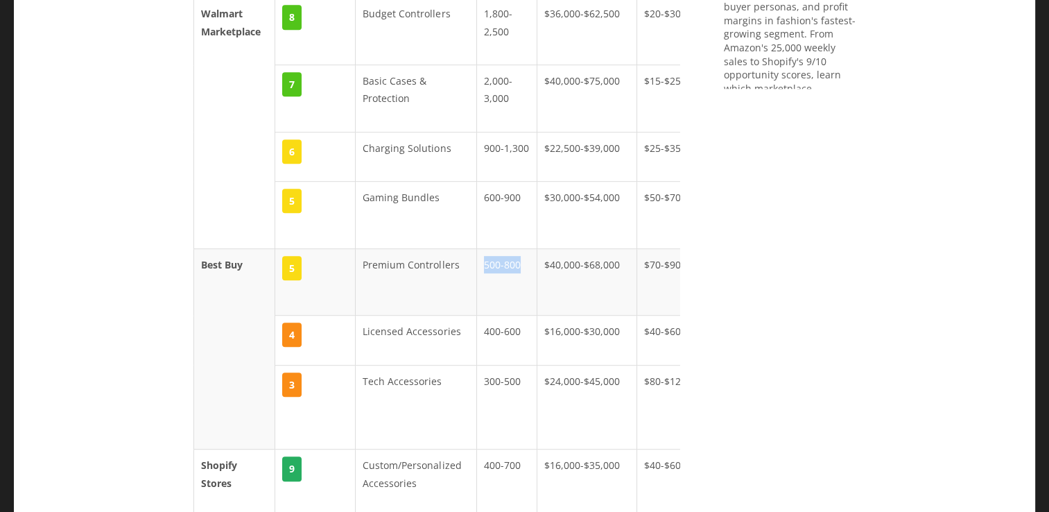
click at [532, 248] on td "500-800" at bounding box center [507, 281] width 60 height 67
drag, startPoint x: 532, startPoint y: 230, endPoint x: 512, endPoint y: 225, distance: 20.7
drag, startPoint x: 524, startPoint y: 293, endPoint x: 463, endPoint y: 287, distance: 62.0
click at [463, 316] on tr "4 Licensed Accessories 400-600 $16,000-$30,000 $40-$60 Official licensing, qual…" at bounding box center [504, 340] width 623 height 49
drag, startPoint x: 524, startPoint y: 343, endPoint x: 472, endPoint y: 342, distance: 52.0
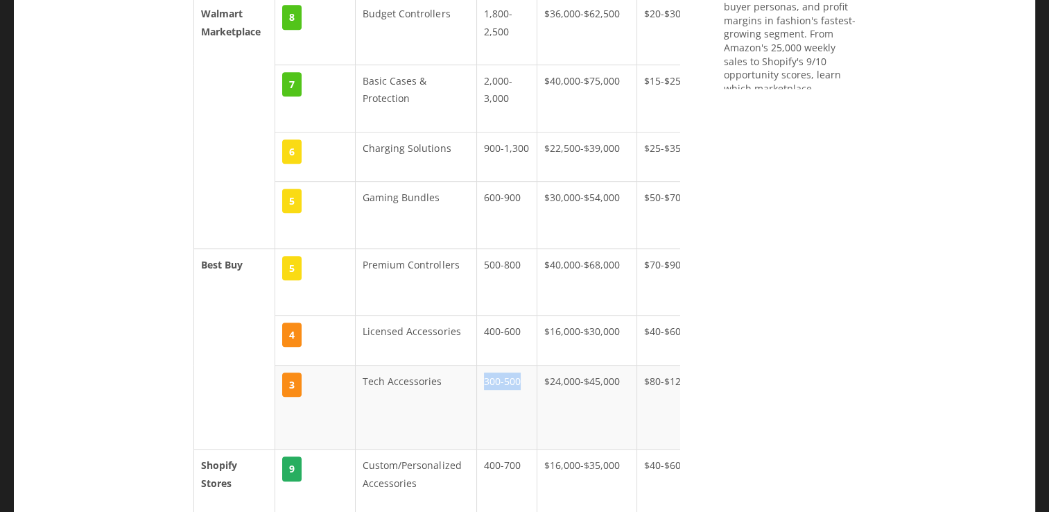
click at [472, 365] on tr "3 Tech Accessories 300-500 $24,000-$45,000 $80-$120 Technical specifications, c…" at bounding box center [504, 407] width 623 height 85
drag, startPoint x: 472, startPoint y: 342, endPoint x: 493, endPoint y: 344, distance: 21.6
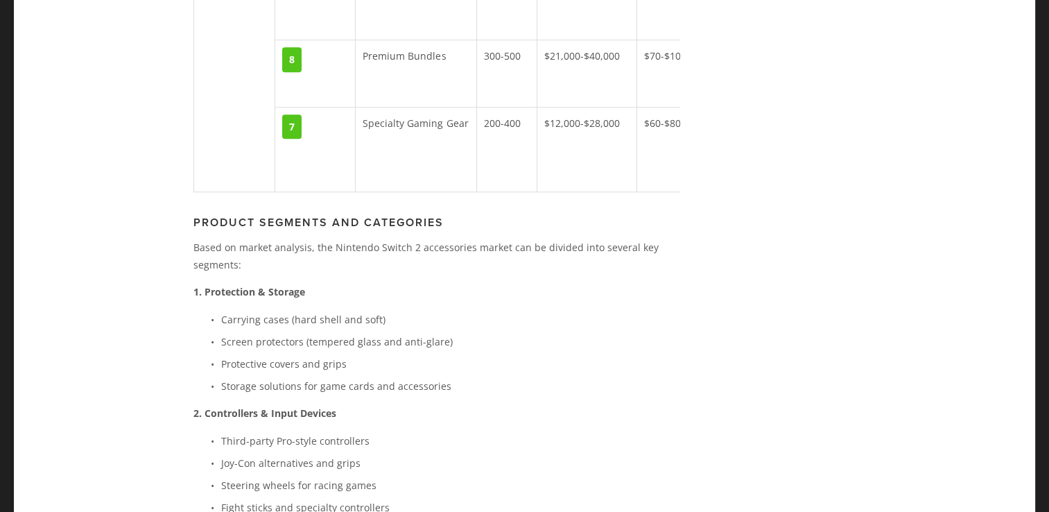
scroll to position [1931, 0]
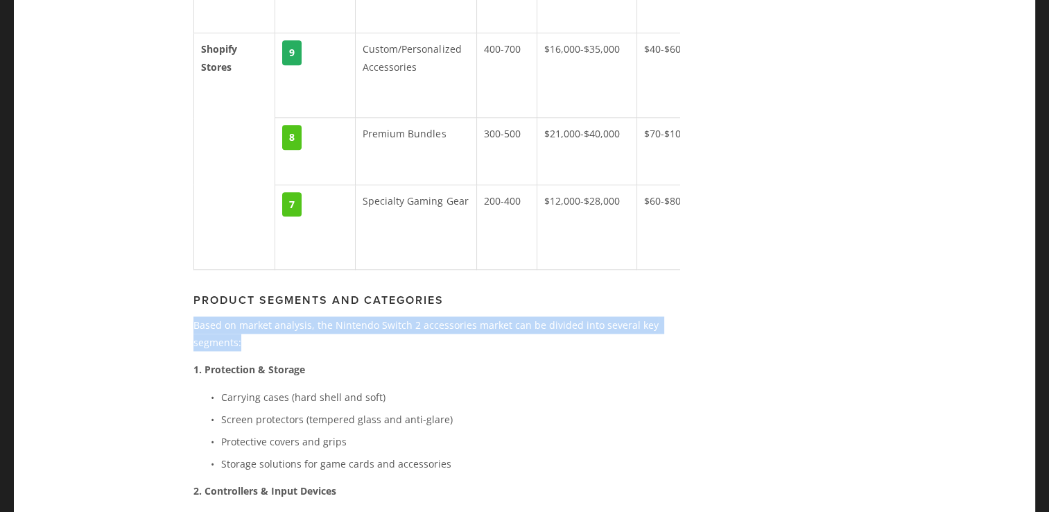
drag, startPoint x: 191, startPoint y: 295, endPoint x: 244, endPoint y: 320, distance: 59.0
drag, startPoint x: 244, startPoint y: 320, endPoint x: 209, endPoint y: 295, distance: 42.9
click at [209, 316] on p "Based on market analysis, the Nintendo Switch 2 accessories market can be divid…" at bounding box center [436, 333] width 486 height 35
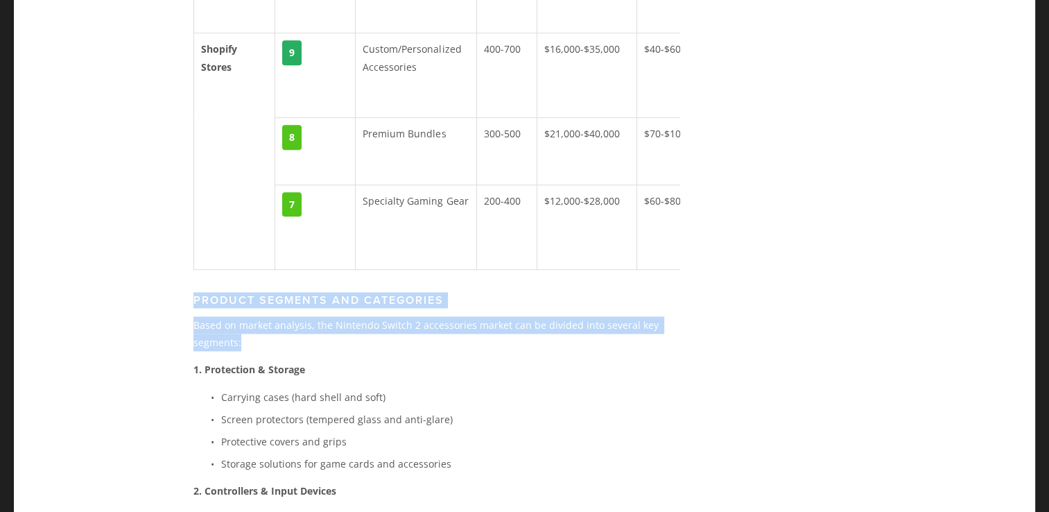
drag, startPoint x: 191, startPoint y: 273, endPoint x: 239, endPoint y: 312, distance: 61.1
drag, startPoint x: 239, startPoint y: 312, endPoint x: 216, endPoint y: 300, distance: 25.5
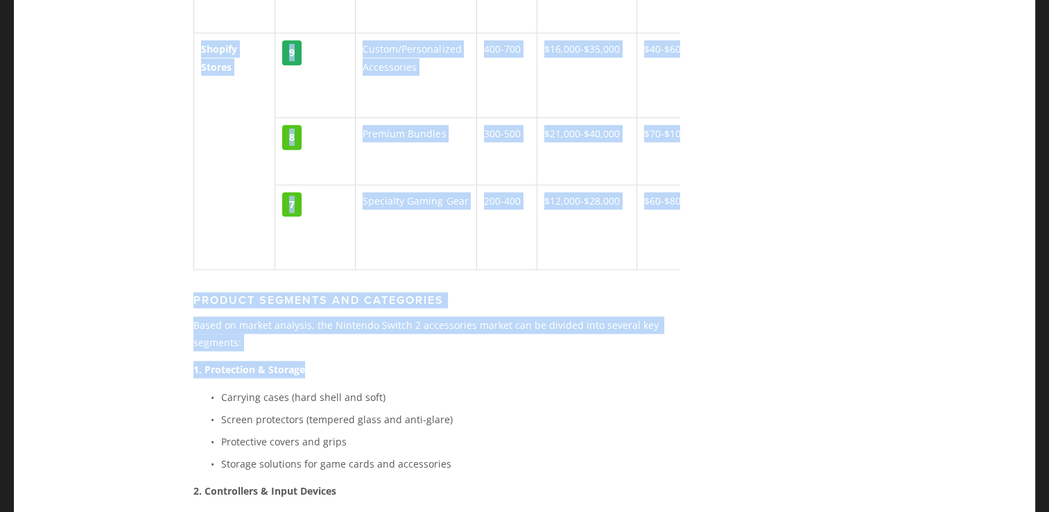
drag, startPoint x: 313, startPoint y: 338, endPoint x: 178, endPoint y: 323, distance: 136.8
drag, startPoint x: 178, startPoint y: 323, endPoint x: 252, endPoint y: 344, distance: 77.7
click at [252, 363] on strong "1. Protection & Storage" at bounding box center [249, 369] width 112 height 13
click at [289, 361] on p "1. Protection & Storage" at bounding box center [436, 369] width 486 height 17
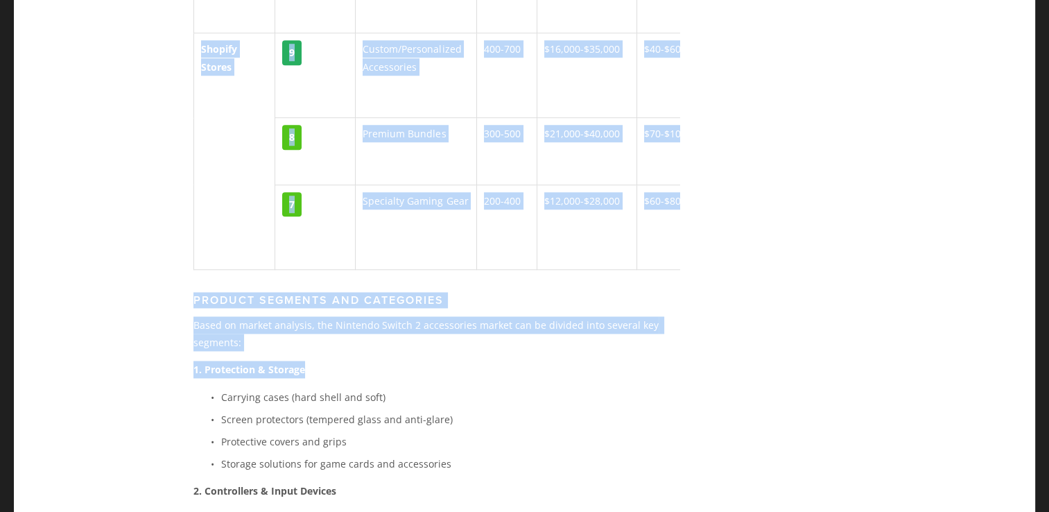
click at [315, 361] on p "1. Protection & Storage" at bounding box center [436, 369] width 486 height 17
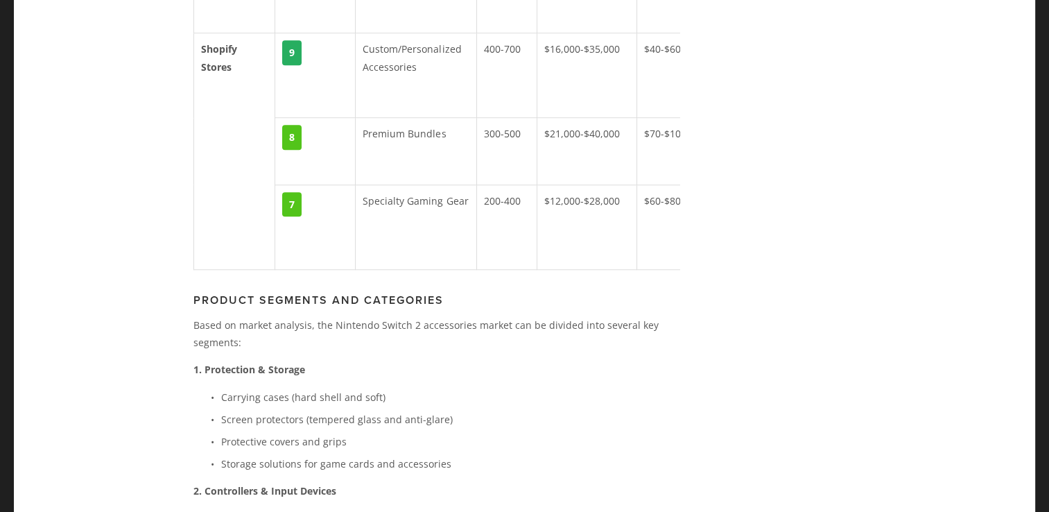
drag, startPoint x: 327, startPoint y: 340, endPoint x: 192, endPoint y: 341, distance: 135.2
drag, startPoint x: 192, startPoint y: 341, endPoint x: 220, endPoint y: 342, distance: 27.8
drag, startPoint x: 344, startPoint y: 465, endPoint x: 205, endPoint y: 467, distance: 139.4
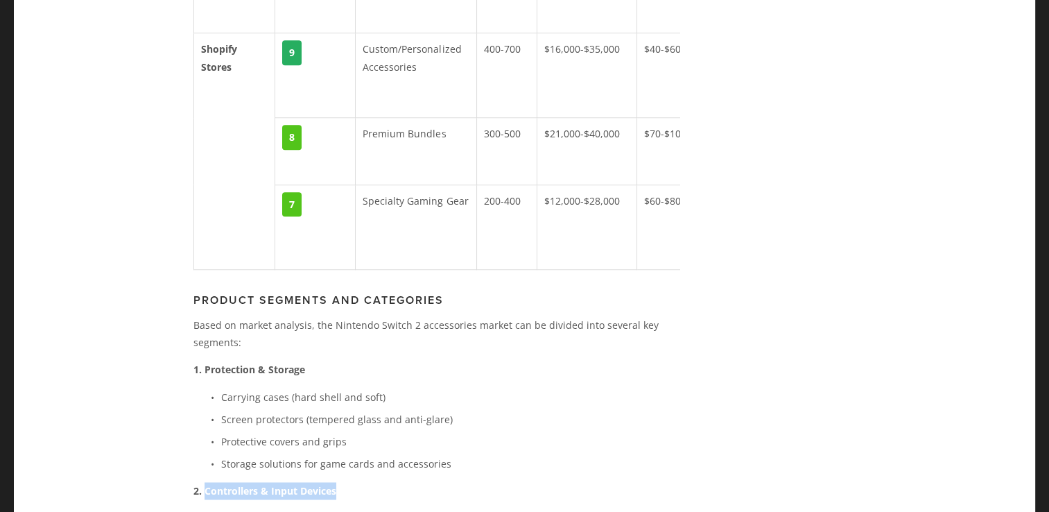
click at [205, 482] on p "2. Controllers & Input Devices" at bounding box center [436, 490] width 486 height 17
drag, startPoint x: 205, startPoint y: 467, endPoint x: 245, endPoint y: 463, distance: 40.4
drag, startPoint x: 278, startPoint y: 454, endPoint x: 300, endPoint y: 452, distance: 21.5
click at [279, 482] on p "2. Controllers & Input Devices" at bounding box center [436, 490] width 486 height 17
click at [338, 482] on p "2. Controllers & Input Devices" at bounding box center [436, 490] width 486 height 17
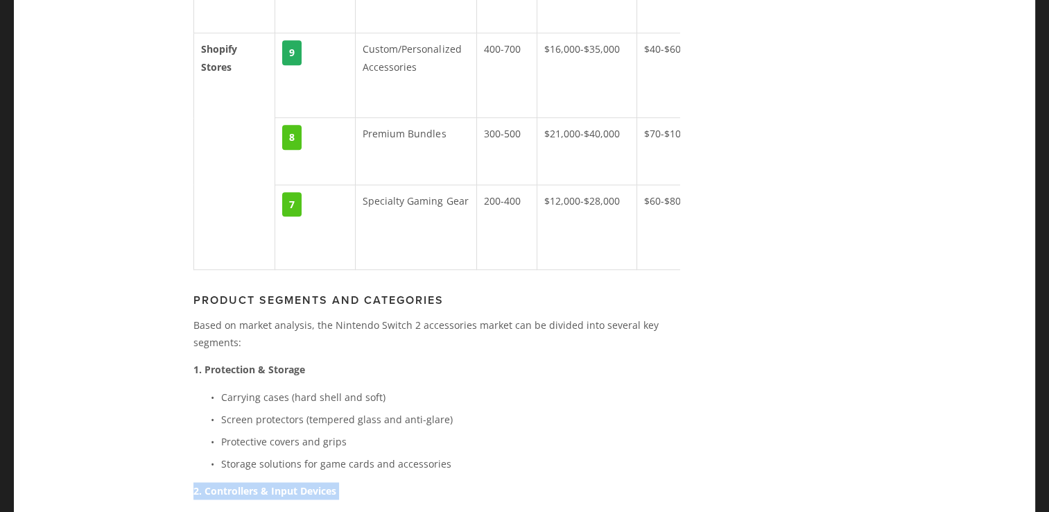
drag, startPoint x: 338, startPoint y: 462, endPoint x: 191, endPoint y: 465, distance: 147.1
drag, startPoint x: 191, startPoint y: 465, endPoint x: 207, endPoint y: 461, distance: 16.3
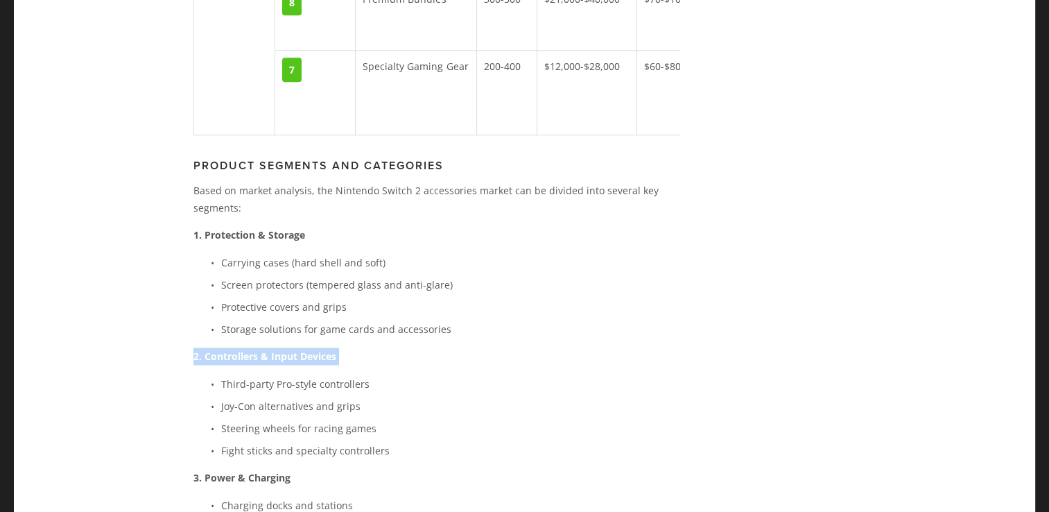
scroll to position [2139, 0]
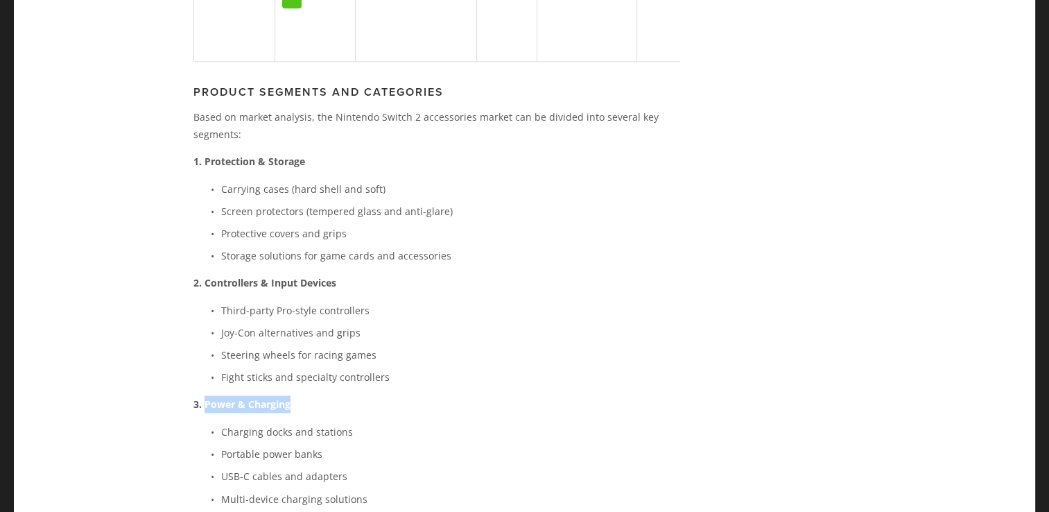
drag, startPoint x: 296, startPoint y: 375, endPoint x: 203, endPoint y: 371, distance: 93.0
click at [203, 395] on p "3. Power & Charging" at bounding box center [436, 403] width 486 height 17
drag, startPoint x: 190, startPoint y: 370, endPoint x: 288, endPoint y: 374, distance: 97.9
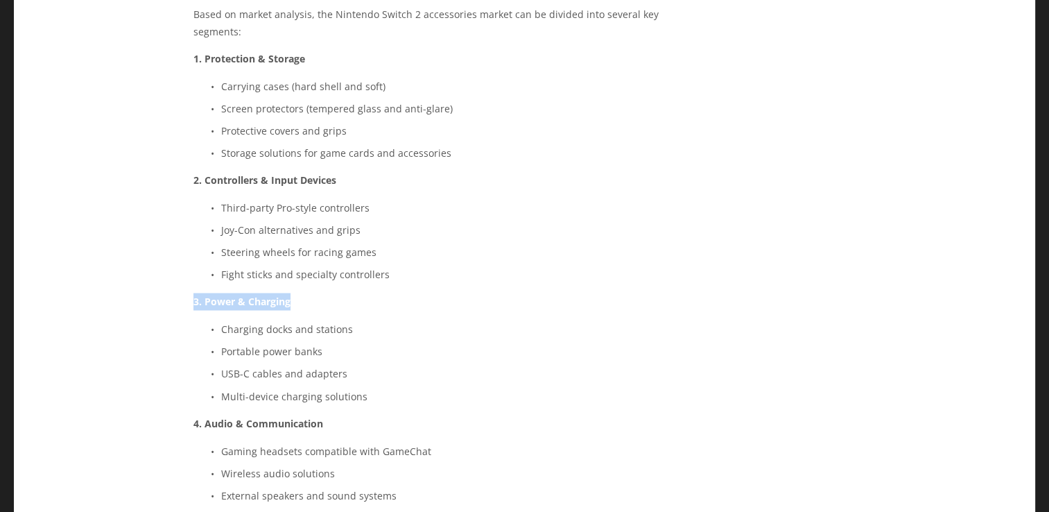
scroll to position [2278, 0]
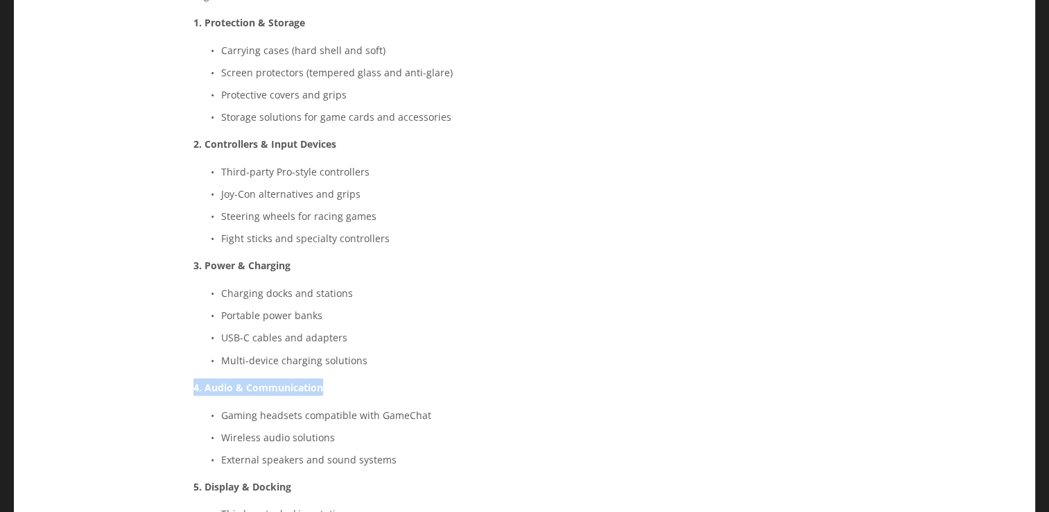
drag, startPoint x: 331, startPoint y: 362, endPoint x: 189, endPoint y: 360, distance: 142.2
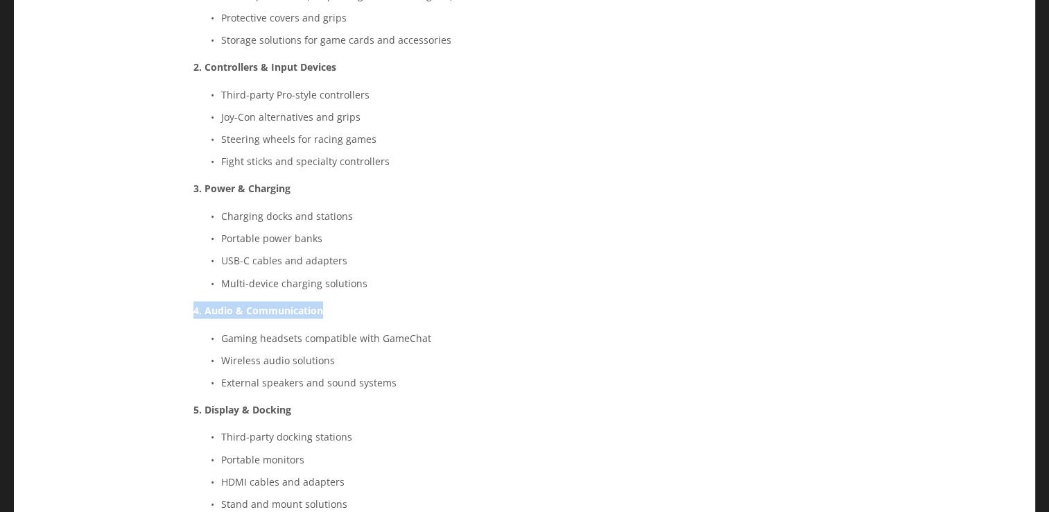
scroll to position [2486, 0]
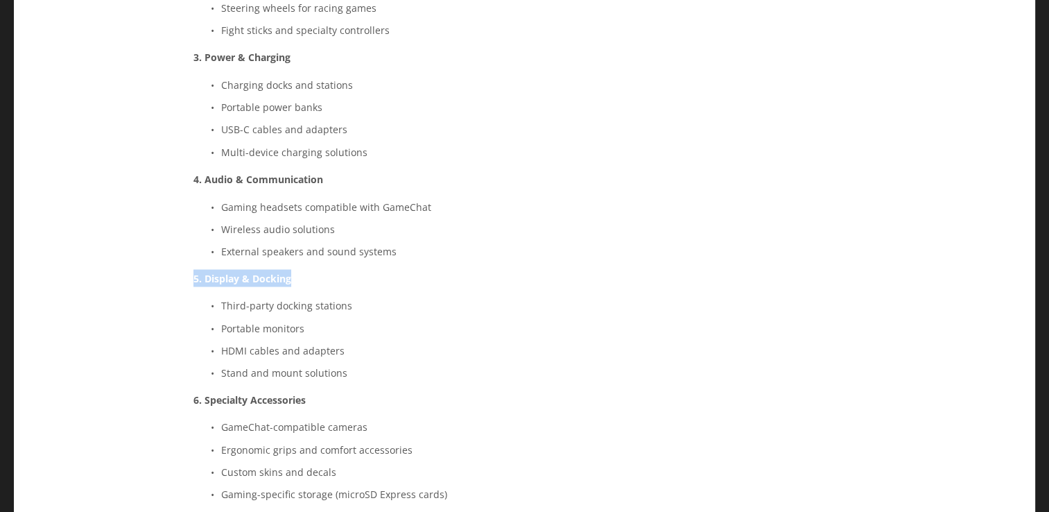
drag, startPoint x: 293, startPoint y: 256, endPoint x: 189, endPoint y: 250, distance: 104.2
drag, startPoint x: 311, startPoint y: 370, endPoint x: 186, endPoint y: 370, distance: 124.8
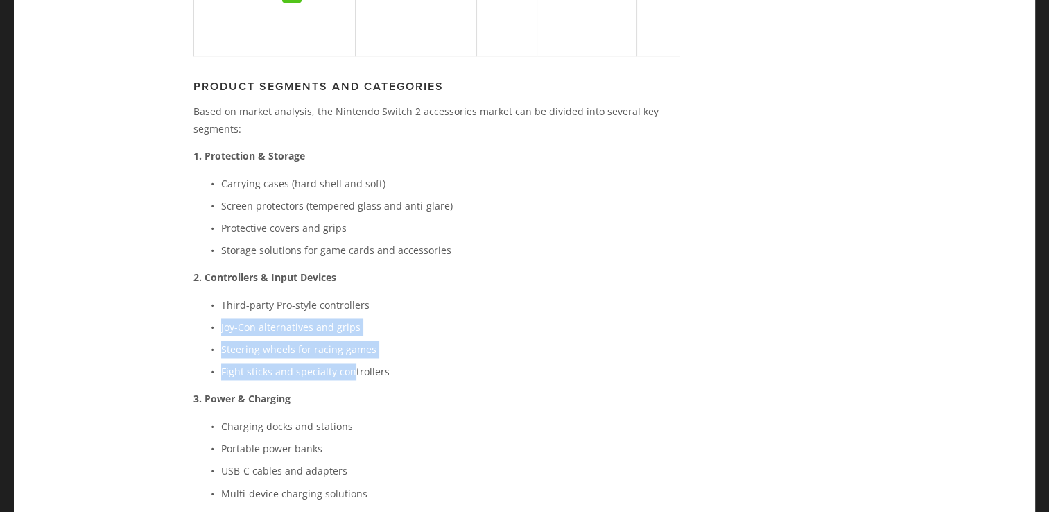
scroll to position [2208, 0]
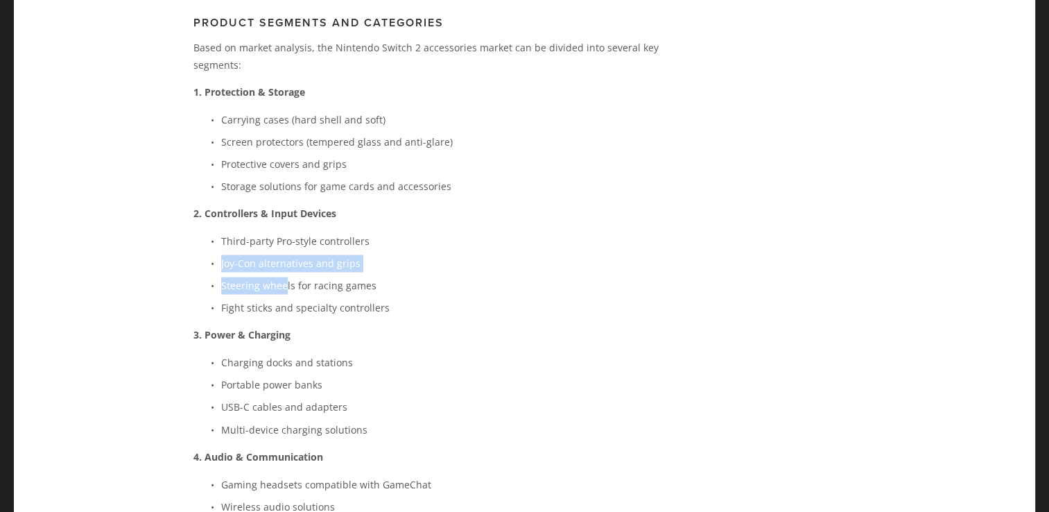
drag, startPoint x: 447, startPoint y: 298, endPoint x: 283, endPoint y: 258, distance: 168.4
drag, startPoint x: 283, startPoint y: 258, endPoint x: 474, endPoint y: 173, distance: 208.7
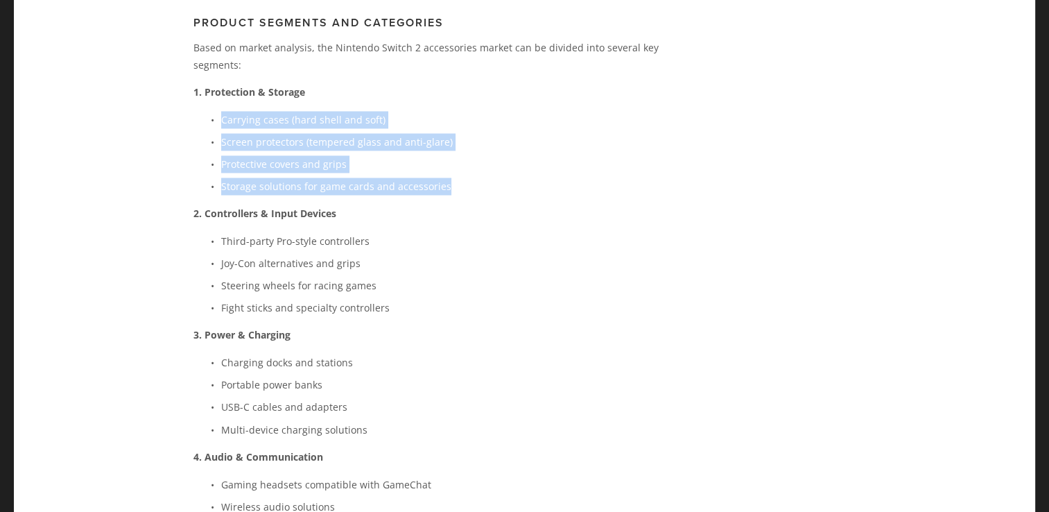
drag, startPoint x: 459, startPoint y: 157, endPoint x: 211, endPoint y: 89, distance: 257.4
click at [211, 111] on ul "Carrying cases (hard shell and soft) Screen protectors (tempered glass and anti…" at bounding box center [436, 153] width 486 height 85
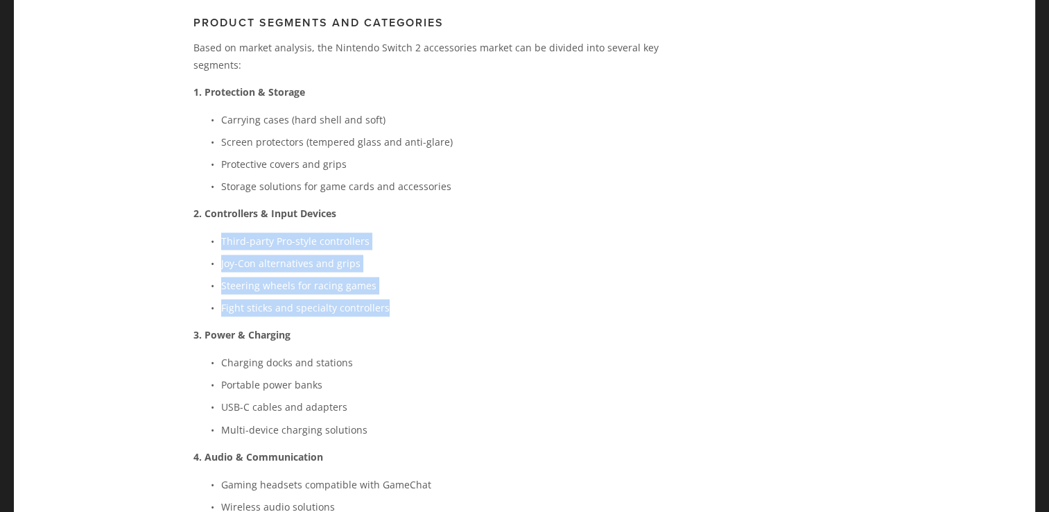
drag, startPoint x: 220, startPoint y: 209, endPoint x: 397, endPoint y: 279, distance: 190.6
click at [397, 279] on ul "Third-party Pro-style controllers Joy-Con alternatives and grips Steering wheel…" at bounding box center [436, 274] width 486 height 85
drag, startPoint x: 397, startPoint y: 279, endPoint x: 298, endPoint y: 250, distance: 103.4
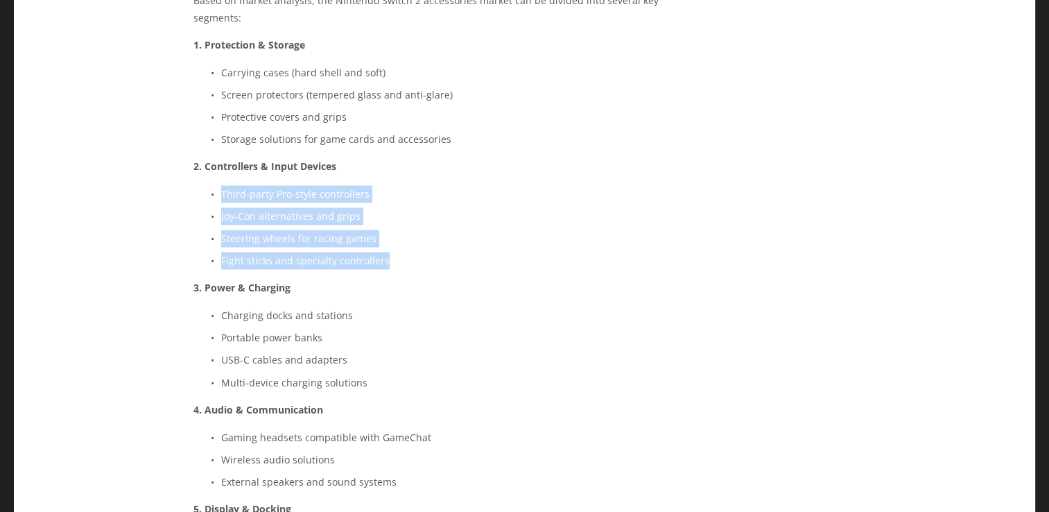
scroll to position [2278, 0]
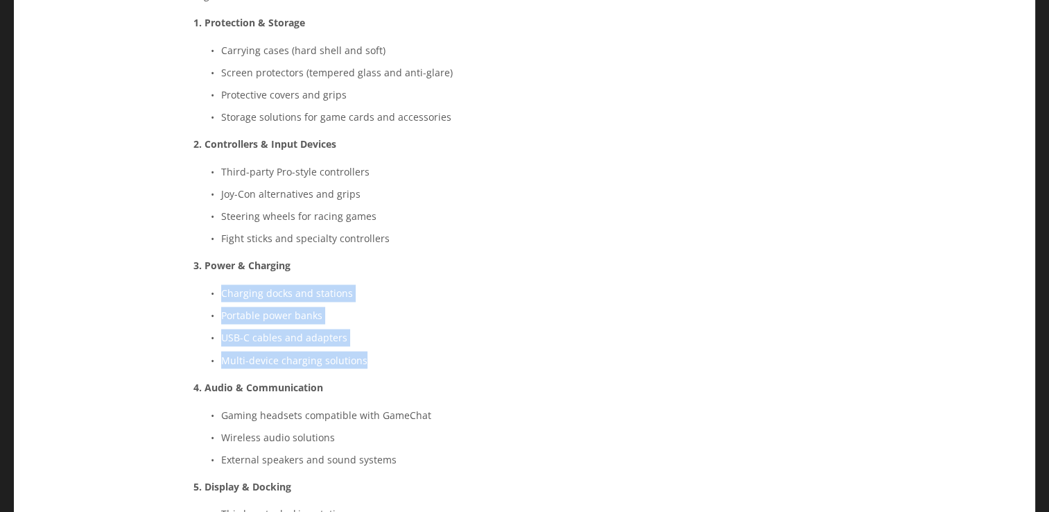
drag, startPoint x: 218, startPoint y: 265, endPoint x: 361, endPoint y: 326, distance: 155.4
click at [361, 326] on ul "Charging docks and stations Portable power banks USB-C cables and adapters Mult…" at bounding box center [436, 326] width 486 height 85
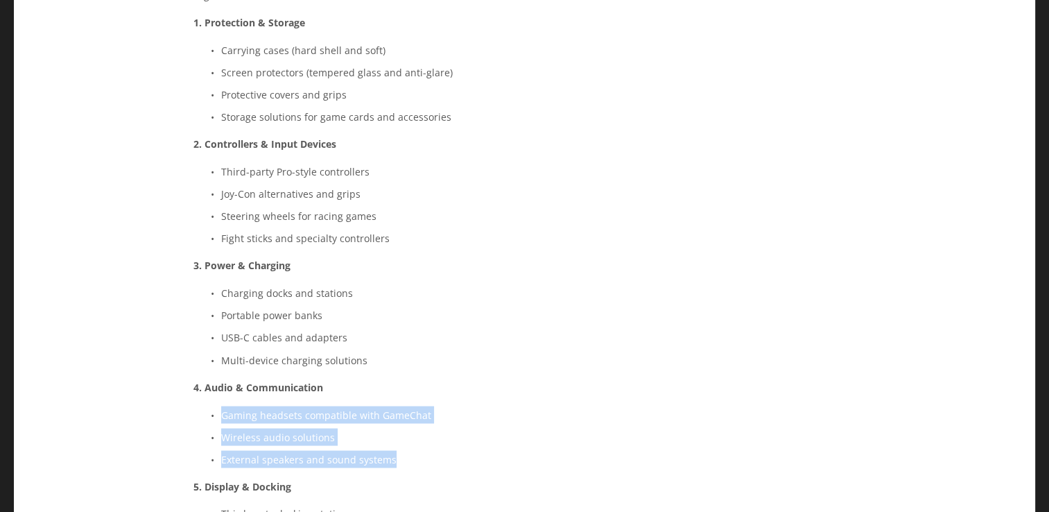
drag, startPoint x: 222, startPoint y: 387, endPoint x: 399, endPoint y: 429, distance: 182.4
click at [399, 429] on ul "Gaming headsets compatible with GameChat Wireless audio solutions External spea…" at bounding box center [436, 437] width 486 height 62
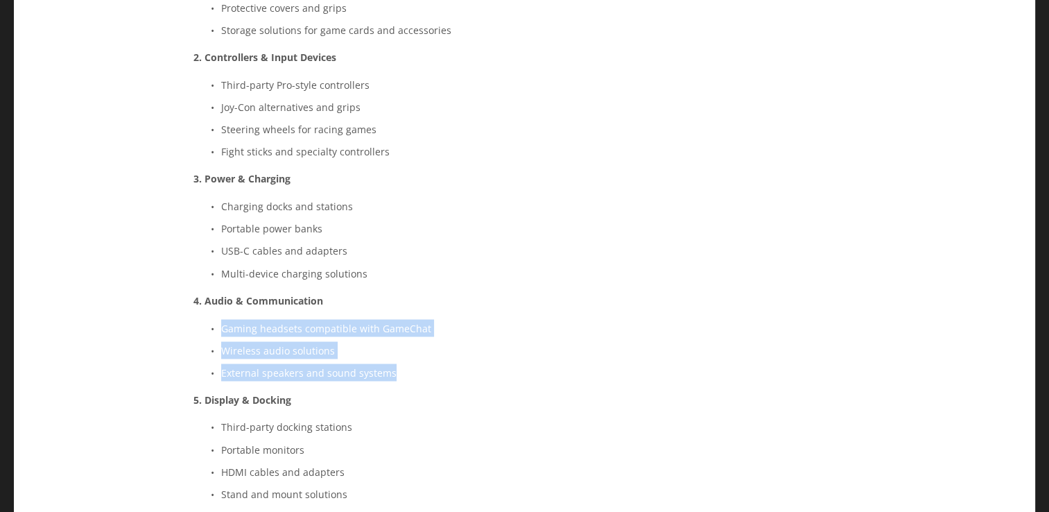
scroll to position [2486, 0]
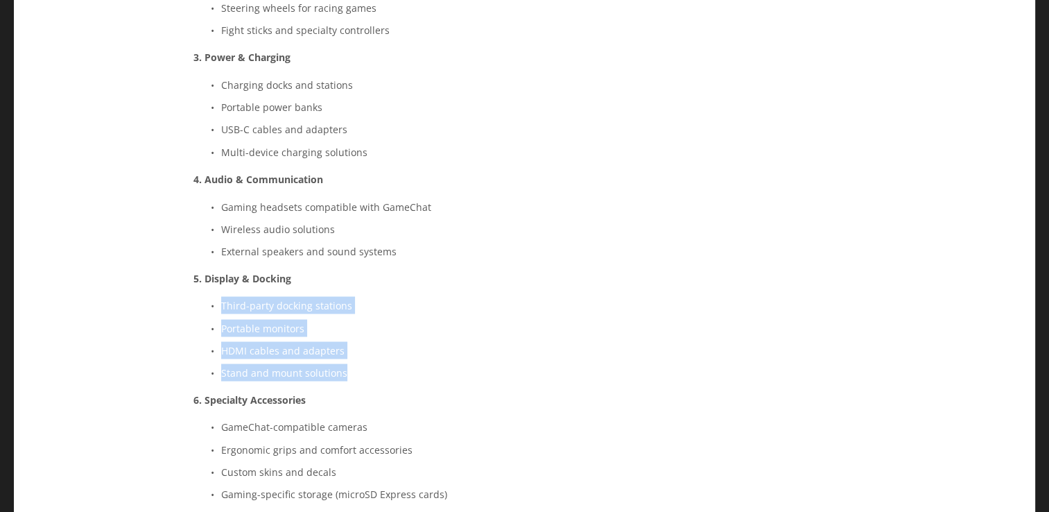
drag, startPoint x: 344, startPoint y: 343, endPoint x: 221, endPoint y: 277, distance: 139.9
click at [221, 296] on ul "Third-party docking stations Portable monitors HDMI cables and adapters Stand a…" at bounding box center [436, 338] width 486 height 85
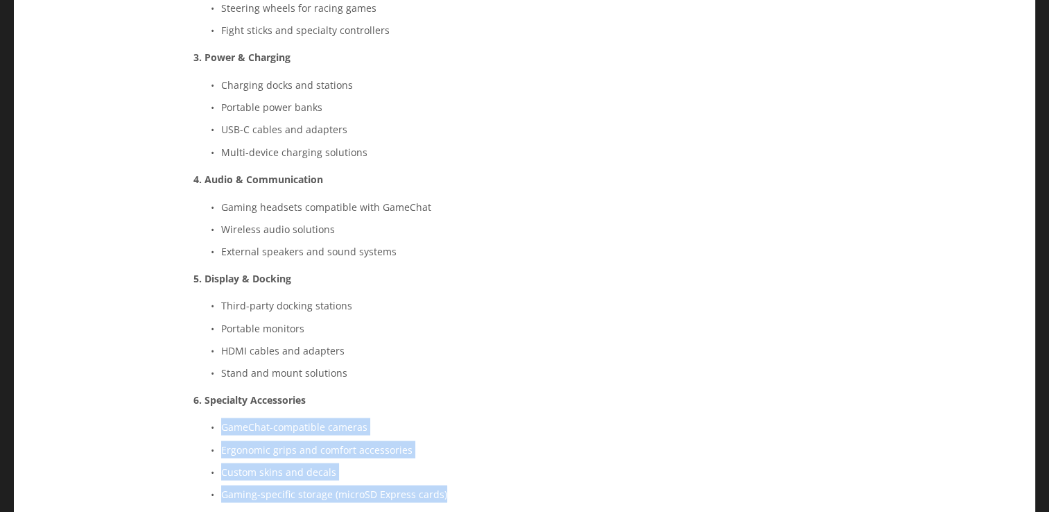
drag, startPoint x: 442, startPoint y: 465, endPoint x: 222, endPoint y: 388, distance: 233.4
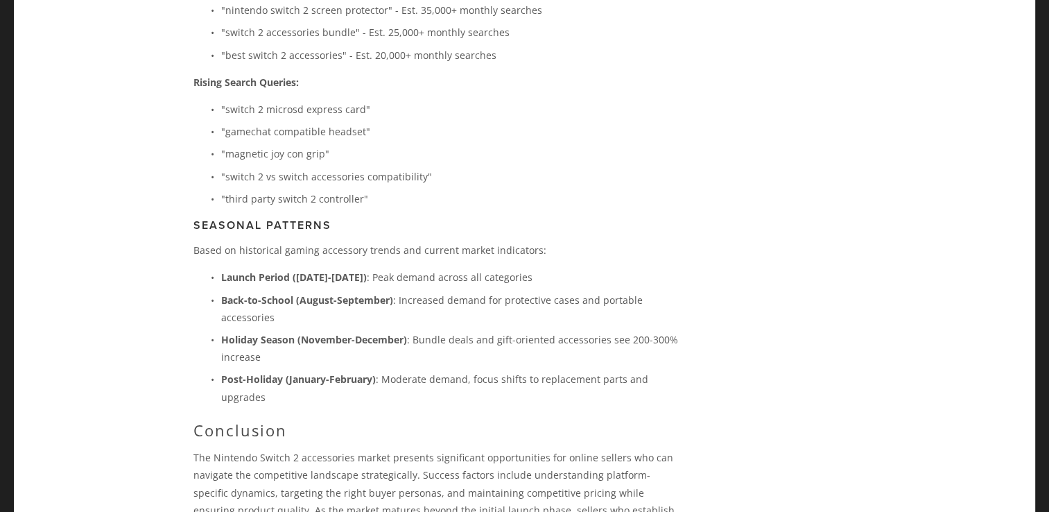
scroll to position [3853, 0]
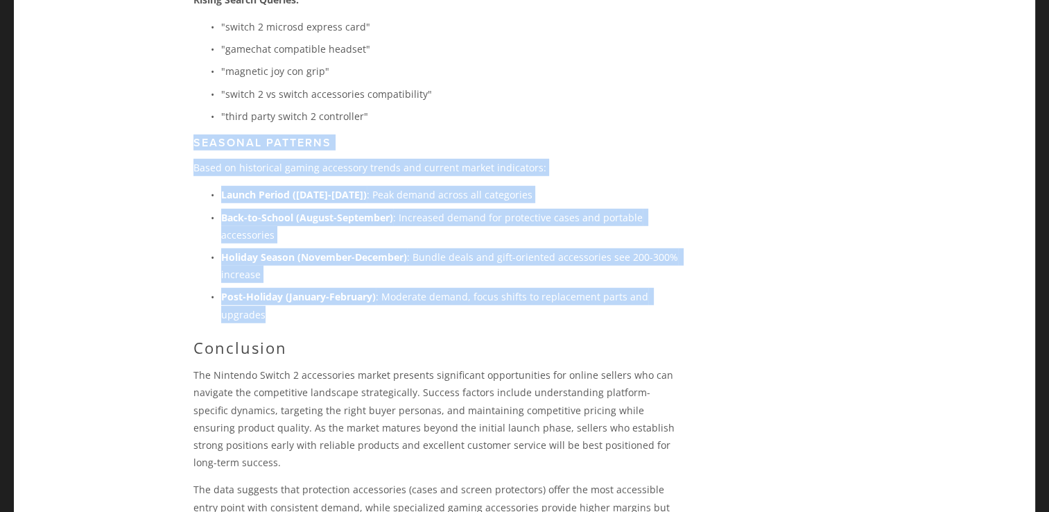
drag, startPoint x: 206, startPoint y: 117, endPoint x: 286, endPoint y: 286, distance: 187.1
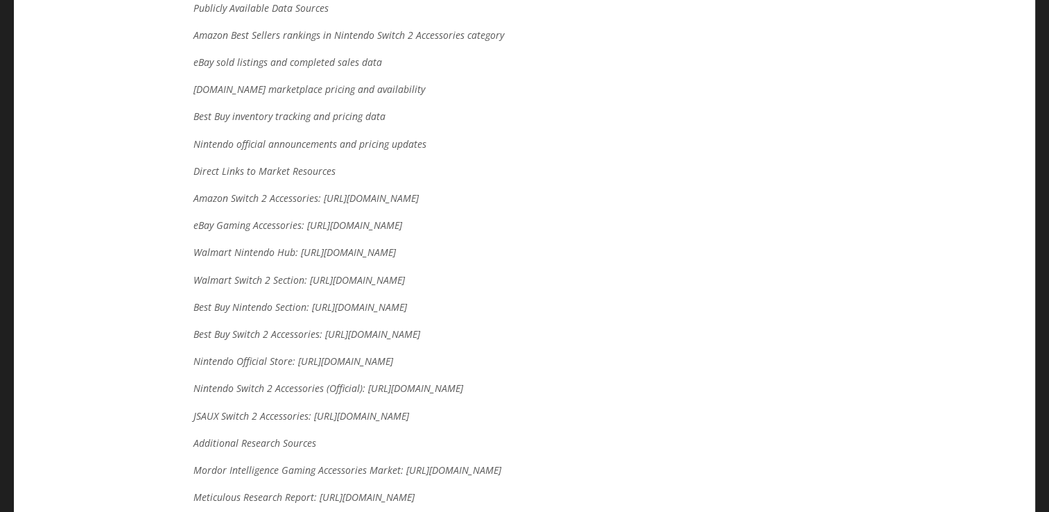
scroll to position [5639, 0]
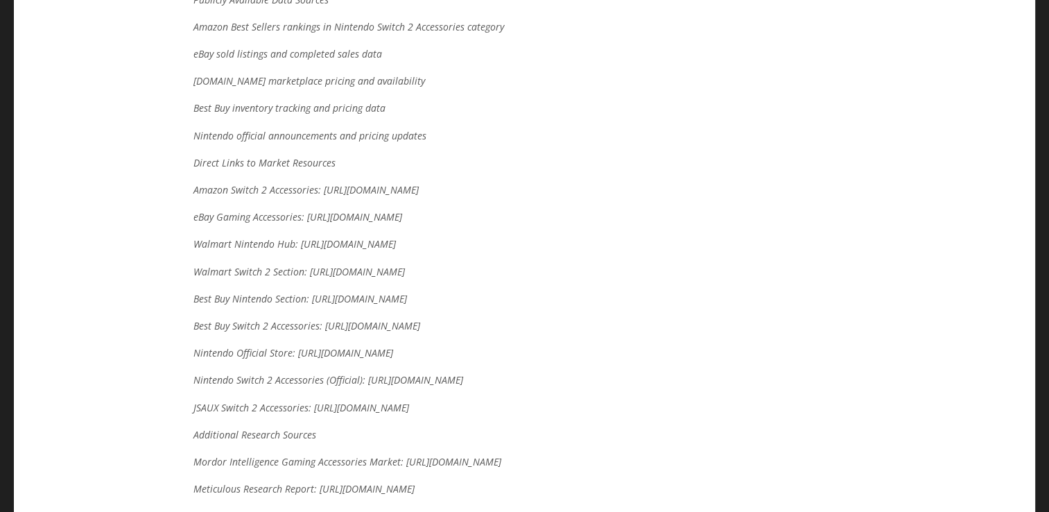
drag, startPoint x: 394, startPoint y: 351, endPoint x: 465, endPoint y: 356, distance: 71.0
click at [465, 334] on p "Best Buy Switch 2 Accessories: [URL][DOMAIN_NAME]" at bounding box center [436, 325] width 486 height 17
click at [309, 294] on p "Best Buy Nintendo Section: [URL][DOMAIN_NAME]" at bounding box center [436, 298] width 486 height 17
drag, startPoint x: 309, startPoint y: 294, endPoint x: 566, endPoint y: 282, distance: 256.9
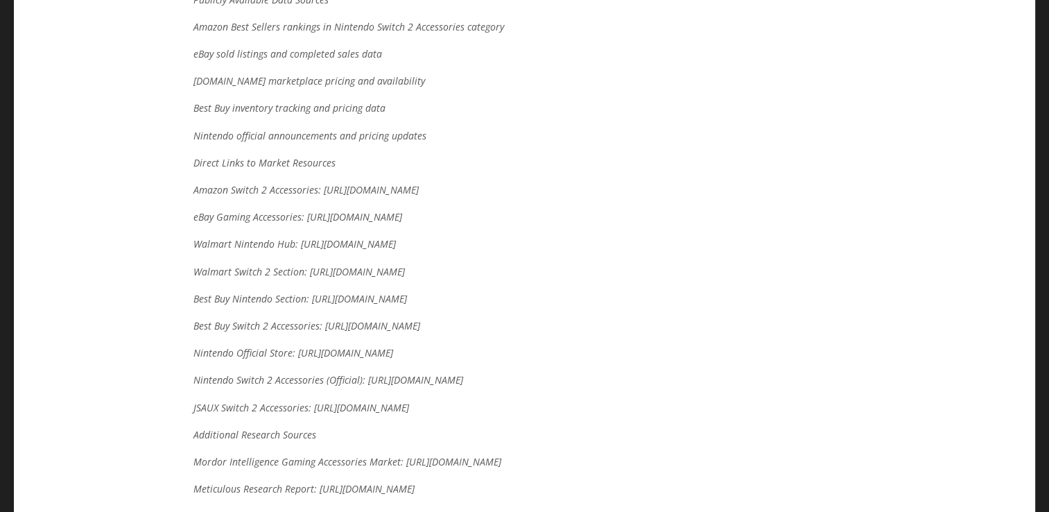
click at [407, 292] on em "Best Buy Nintendo Section: [URL][DOMAIN_NAME]" at bounding box center [300, 298] width 214 height 13
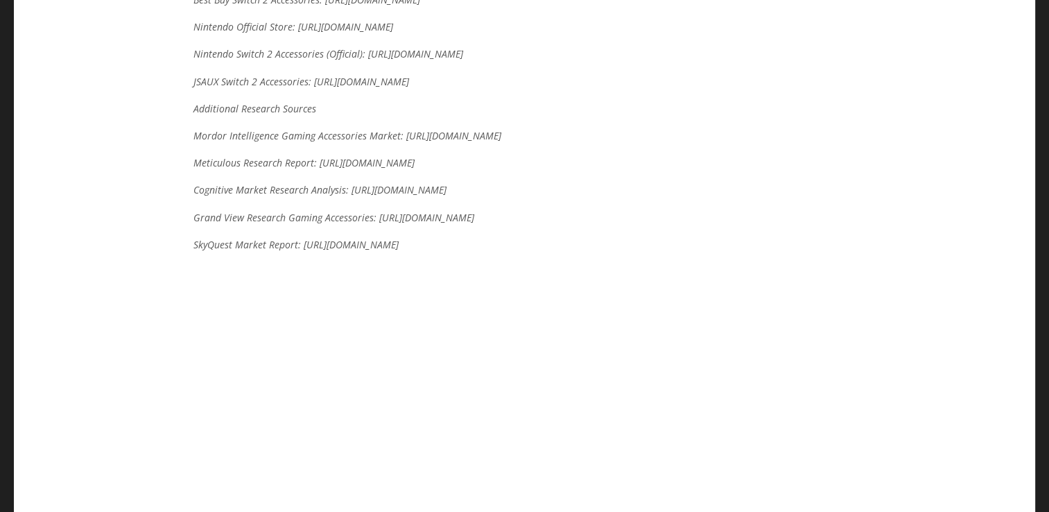
scroll to position [5981, 0]
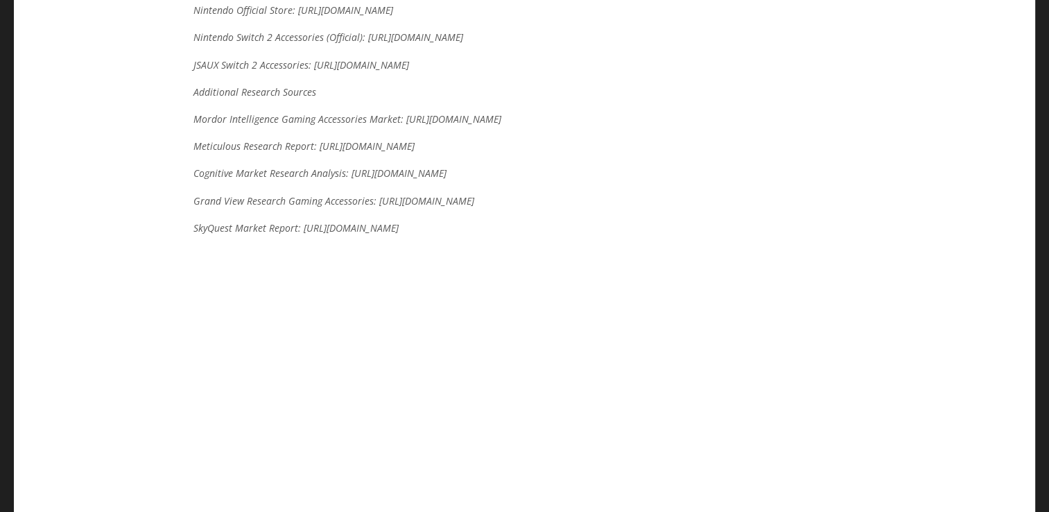
drag, startPoint x: 298, startPoint y: 305, endPoint x: 580, endPoint y: 305, distance: 282.3
click at [580, 236] on p "SkyQuest Market Report: [URL][DOMAIN_NAME]" at bounding box center [436, 227] width 486 height 17
drag, startPoint x: 375, startPoint y: 259, endPoint x: 395, endPoint y: 277, distance: 27.1
click at [395, 209] on p "Grand View Research Gaming Accessories: [URL][DOMAIN_NAME]" at bounding box center [436, 200] width 486 height 17
drag, startPoint x: 315, startPoint y: 188, endPoint x: 655, endPoint y: 182, distance: 339.9
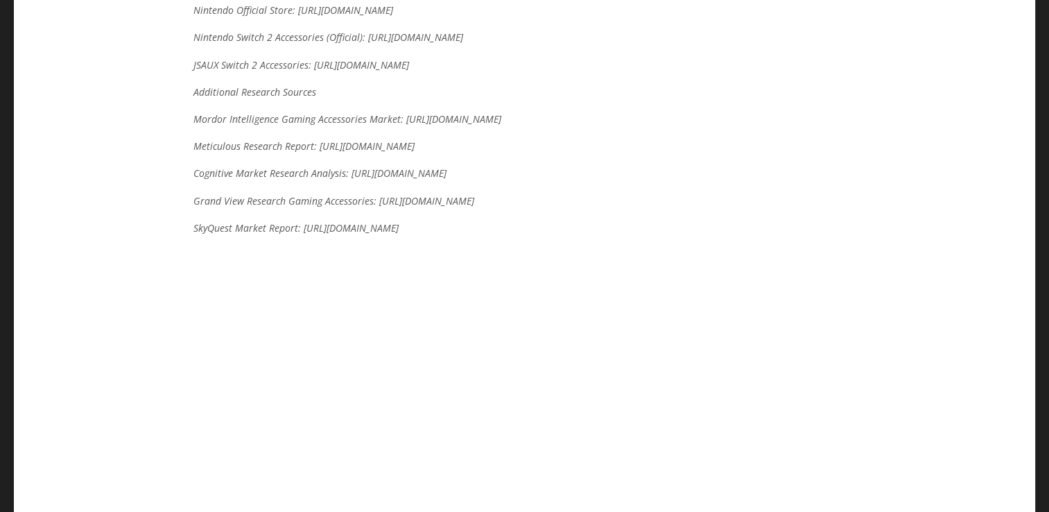
click at [415, 153] on em "Meticulous Research Report: [URL][DOMAIN_NAME]" at bounding box center [303, 145] width 221 height 13
drag, startPoint x: 655, startPoint y: 182, endPoint x: 646, endPoint y: 187, distance: 10.6
drag, startPoint x: 399, startPoint y: 142, endPoint x: 412, endPoint y: 154, distance: 17.7
click at [412, 128] on p "Mordor Intelligence Gaming Accessories Market: [URL][DOMAIN_NAME]" at bounding box center [436, 118] width 486 height 17
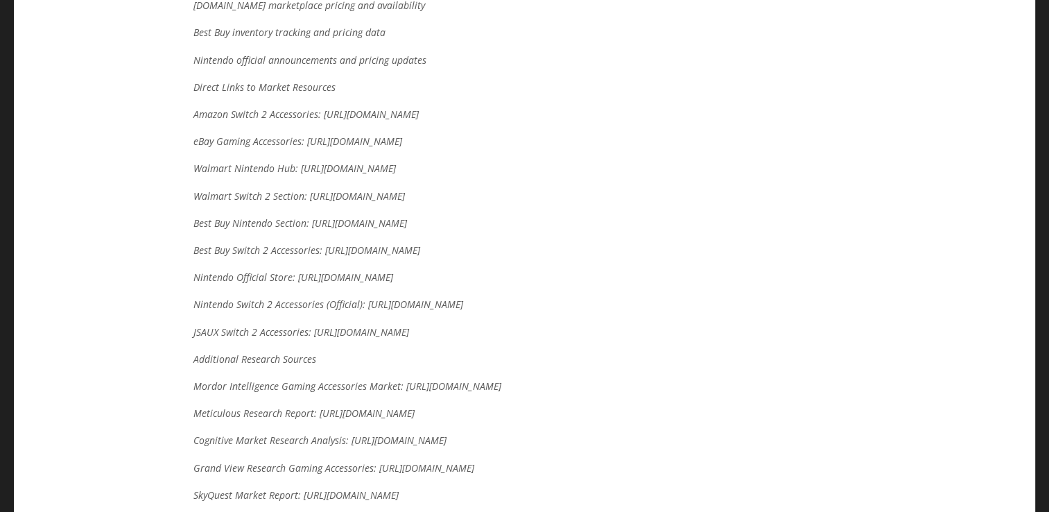
scroll to position [5606, 0]
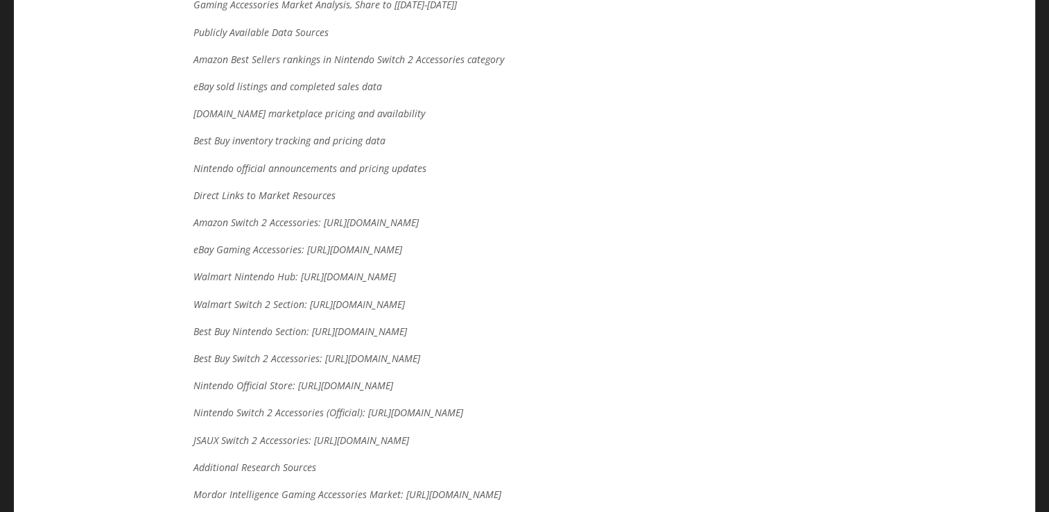
drag, startPoint x: 322, startPoint y: 178, endPoint x: 399, endPoint y: 198, distance: 80.1
click at [399, 214] on p "Amazon Switch 2 Accessories: [URL][DOMAIN_NAME]" at bounding box center [436, 222] width 486 height 17
drag, startPoint x: 297, startPoint y: 266, endPoint x: 551, endPoint y: 263, distance: 253.9
click at [551, 268] on p "Walmart Nintendo Hub: [URL][DOMAIN_NAME]" at bounding box center [436, 276] width 486 height 17
drag, startPoint x: 311, startPoint y: 321, endPoint x: 323, endPoint y: 334, distance: 18.2
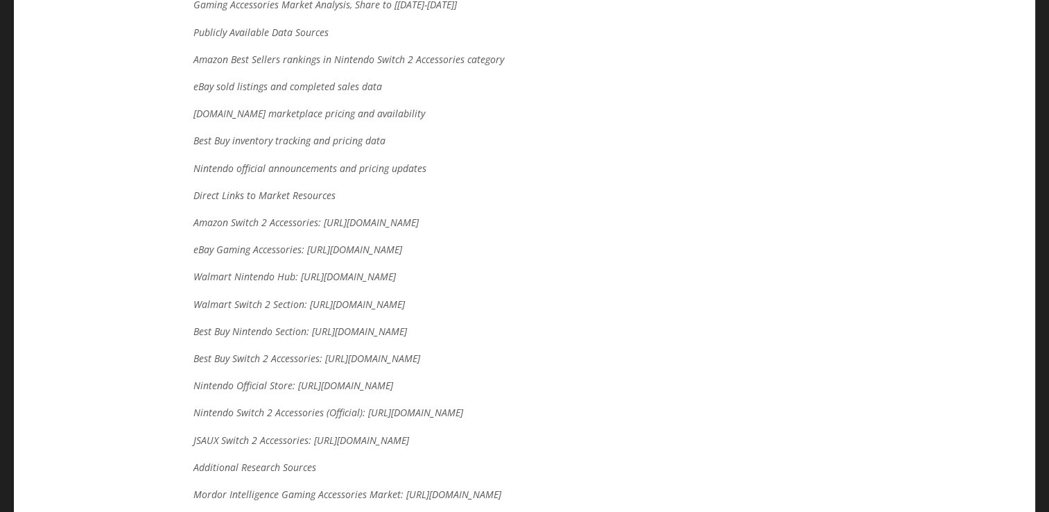
click at [323, 334] on p "Best Buy Nintendo Section: [URL][DOMAIN_NAME]" at bounding box center [436, 330] width 486 height 17
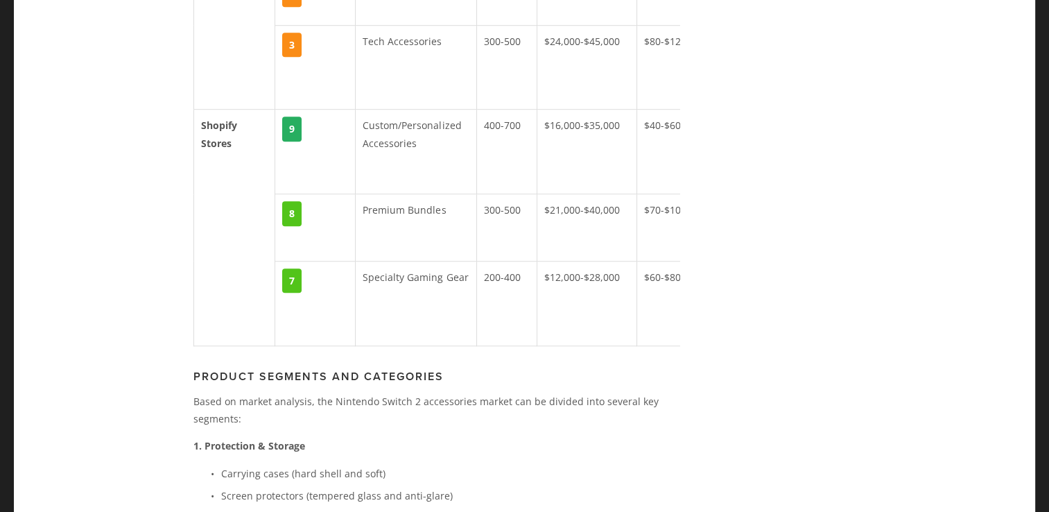
scroll to position [1728, 0]
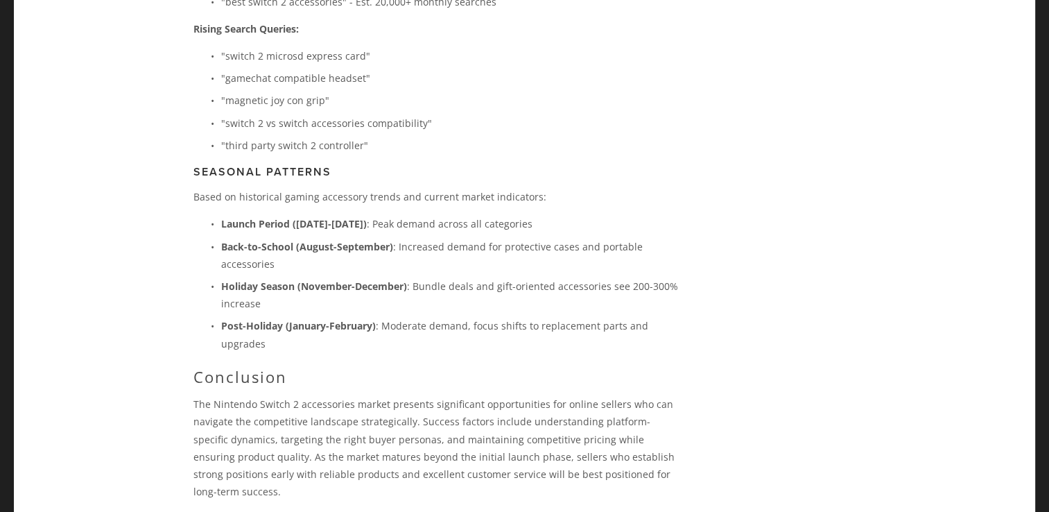
scroll to position [3975, 0]
